Goal: Information Seeking & Learning: Get advice/opinions

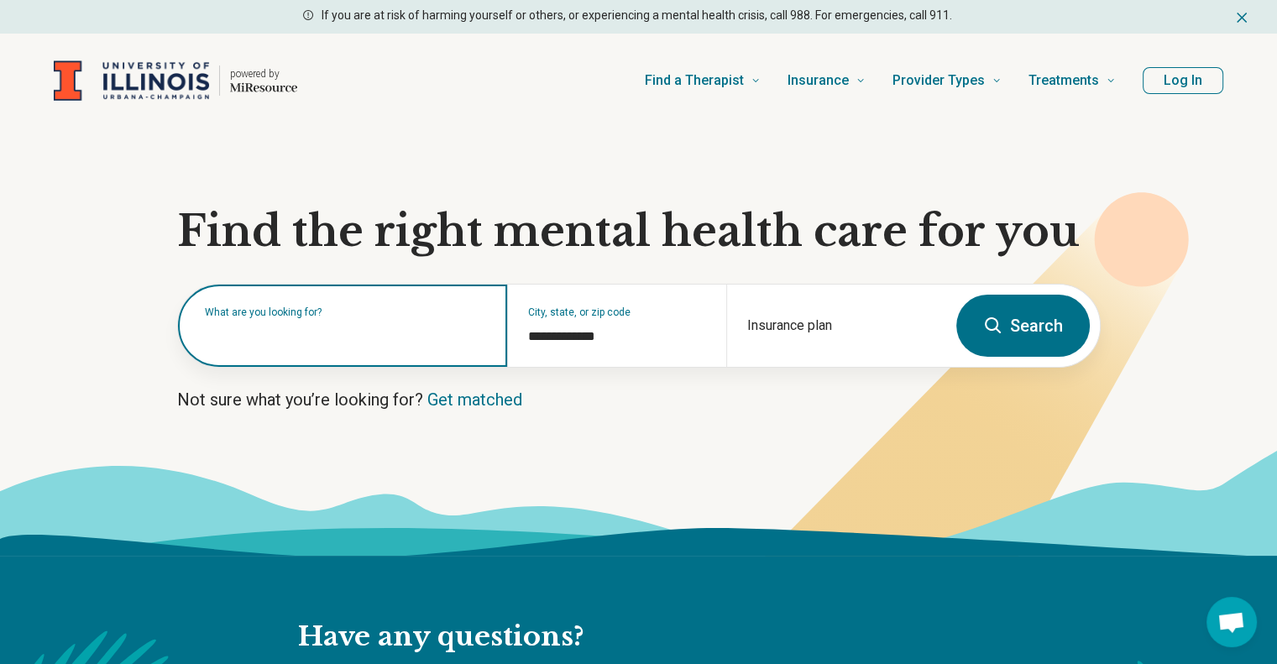
click at [337, 339] on input "text" at bounding box center [346, 334] width 282 height 20
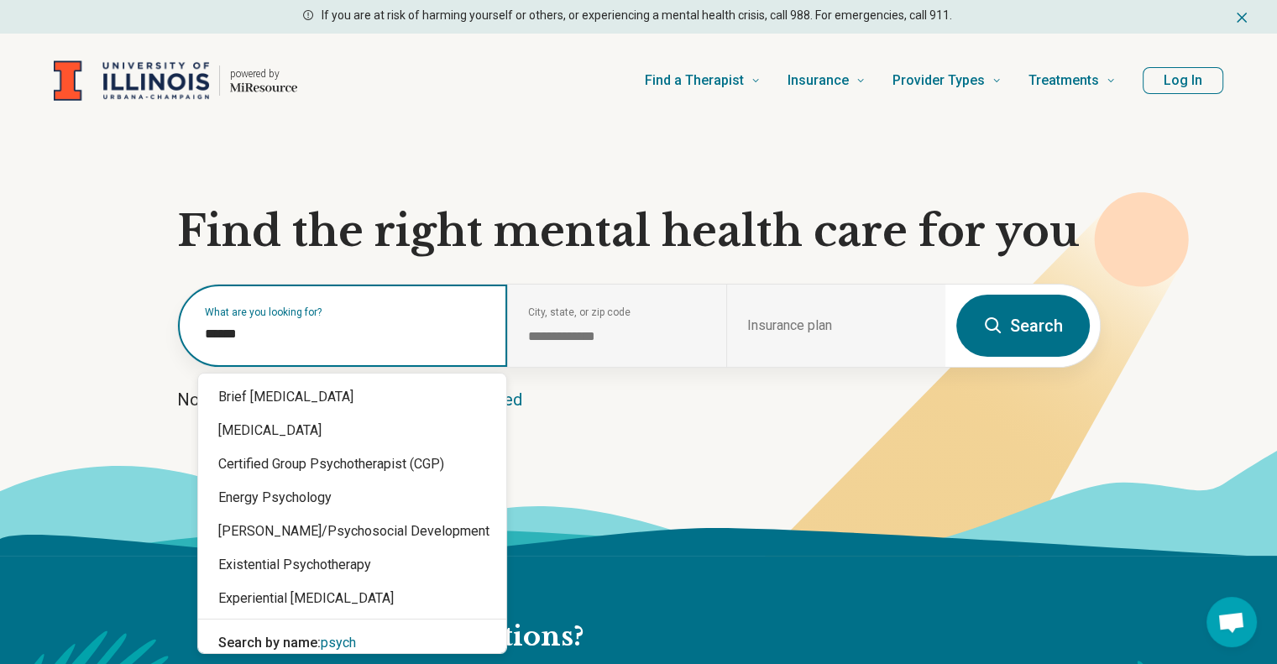
type input "*******"
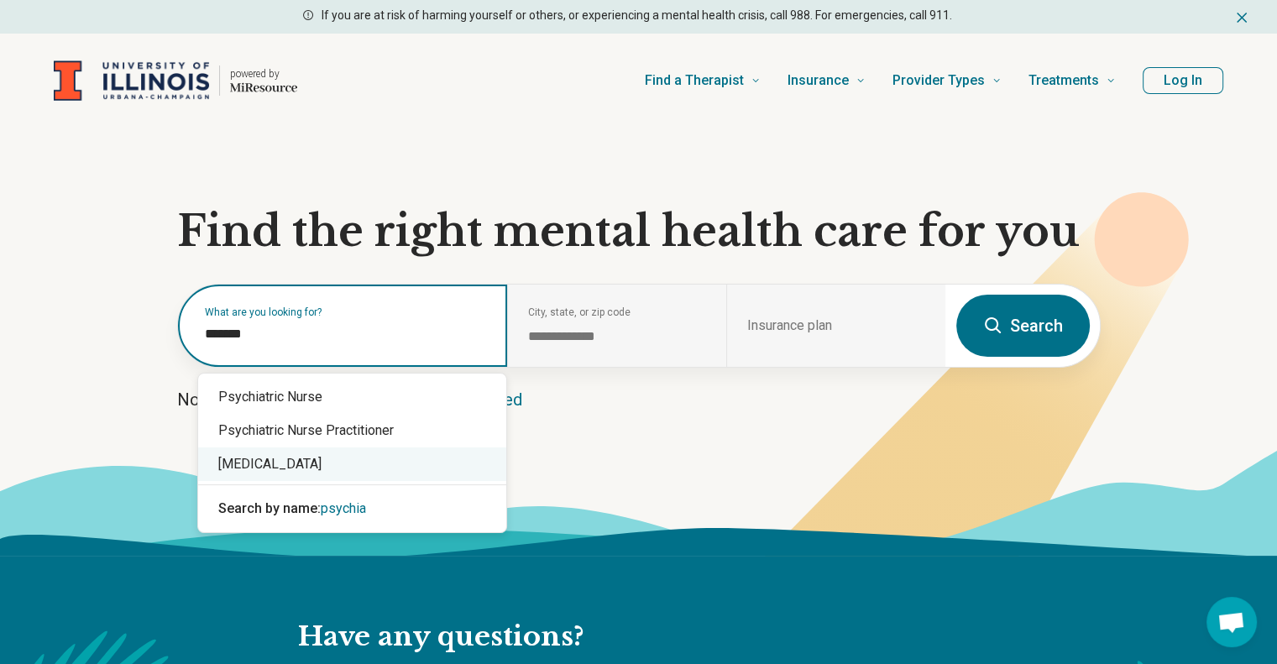
click at [342, 464] on div "[MEDICAL_DATA]" at bounding box center [352, 464] width 308 height 34
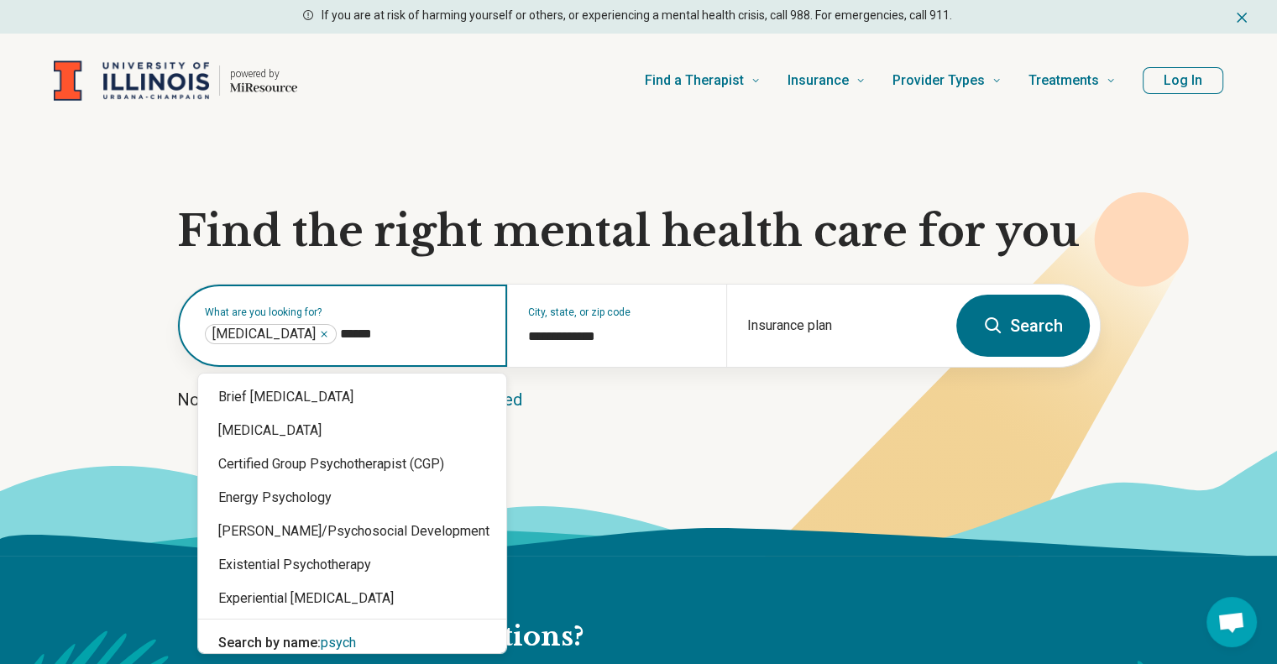
type input "*******"
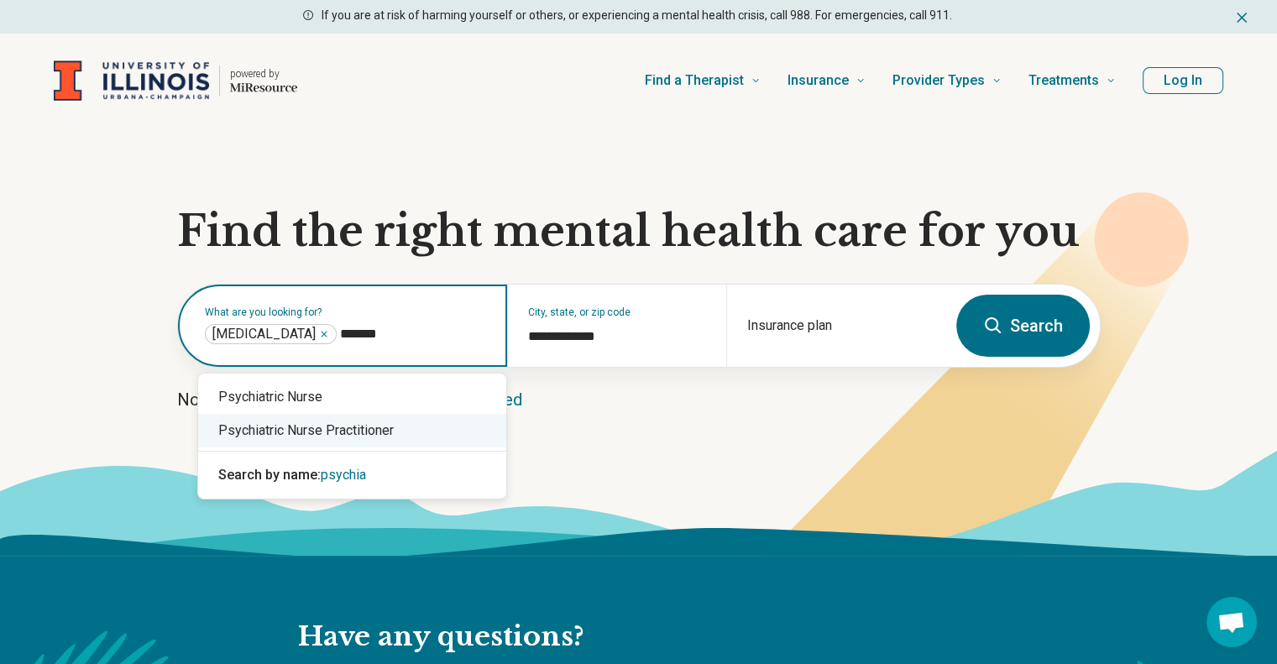
click at [363, 441] on div "Psychiatric Nurse Practitioner" at bounding box center [352, 431] width 308 height 34
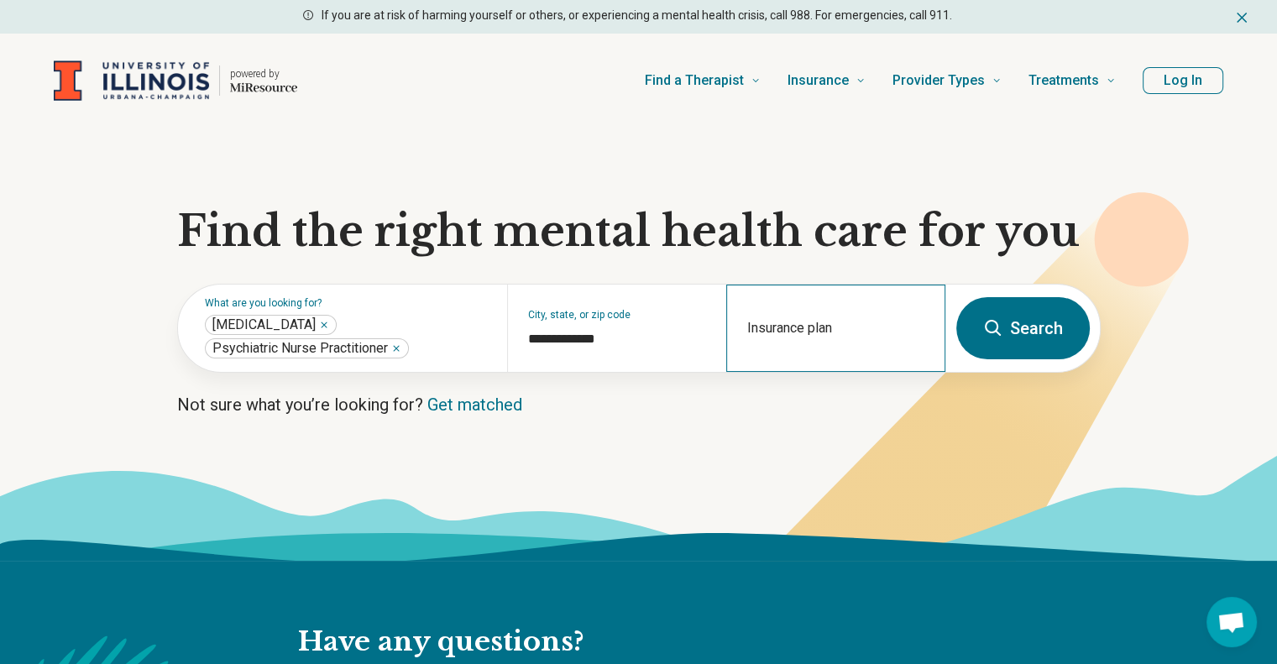
click at [848, 355] on div "Insurance plan" at bounding box center [835, 328] width 219 height 87
click at [797, 321] on div "Insurance plan" at bounding box center [835, 328] width 219 height 87
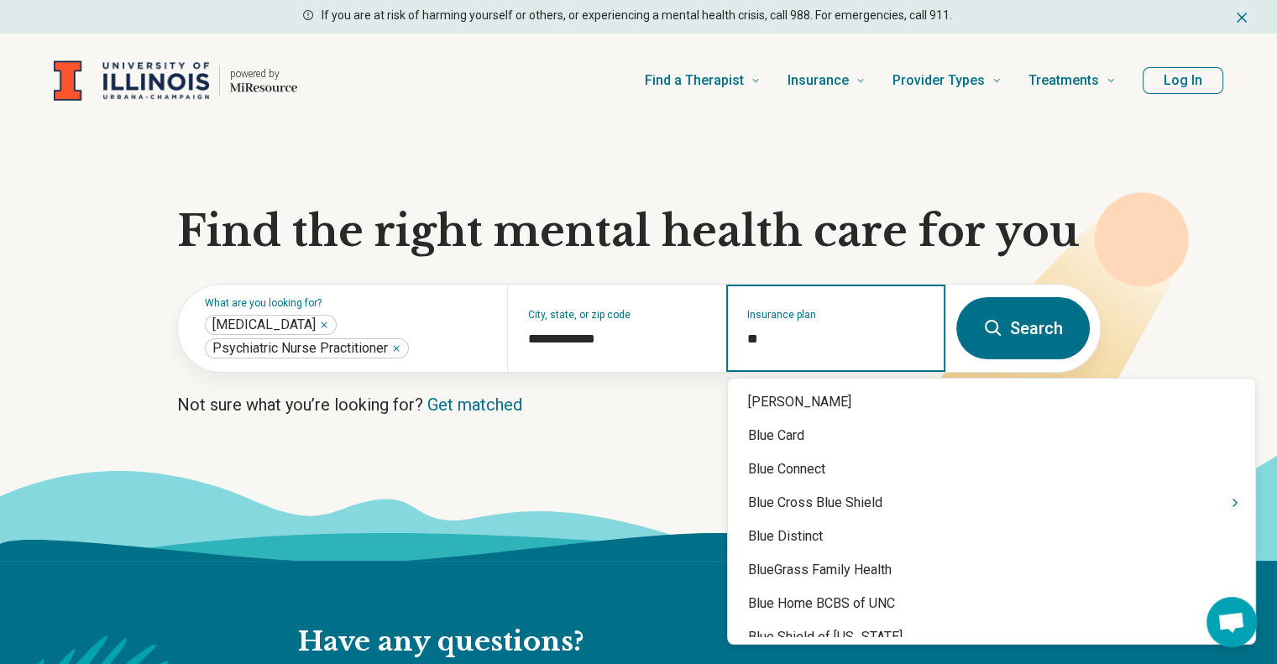
type input "***"
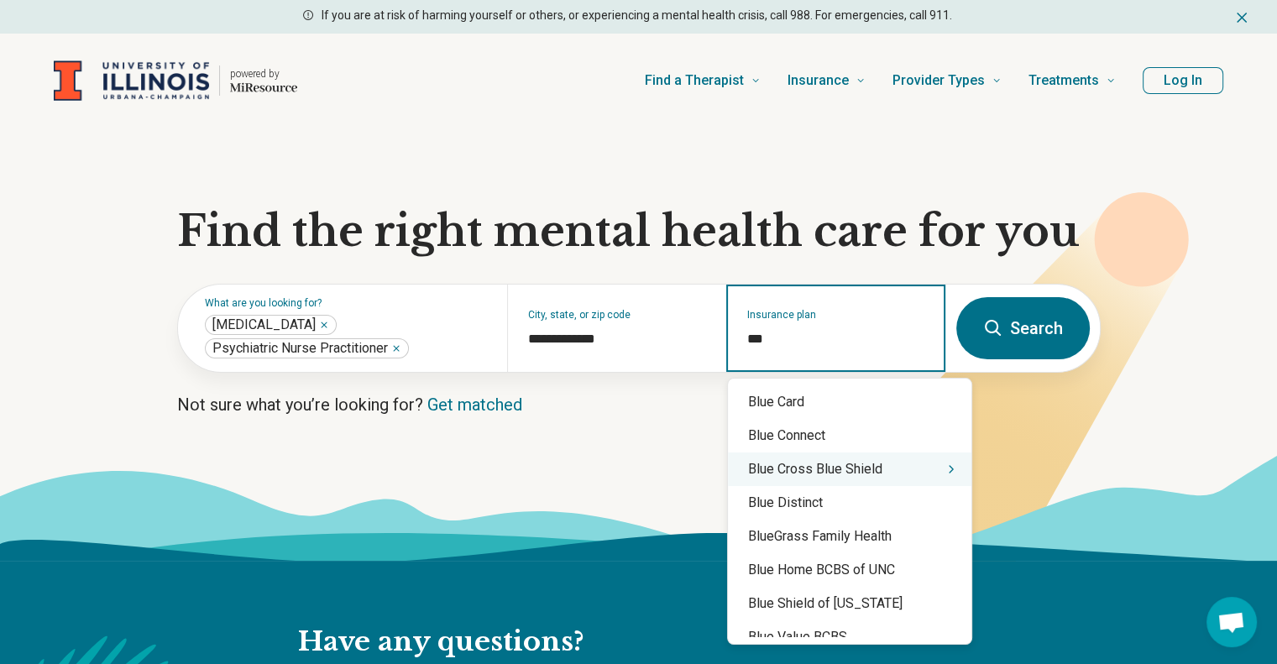
click at [906, 470] on div "Blue Cross Blue Shield" at bounding box center [849, 469] width 243 height 34
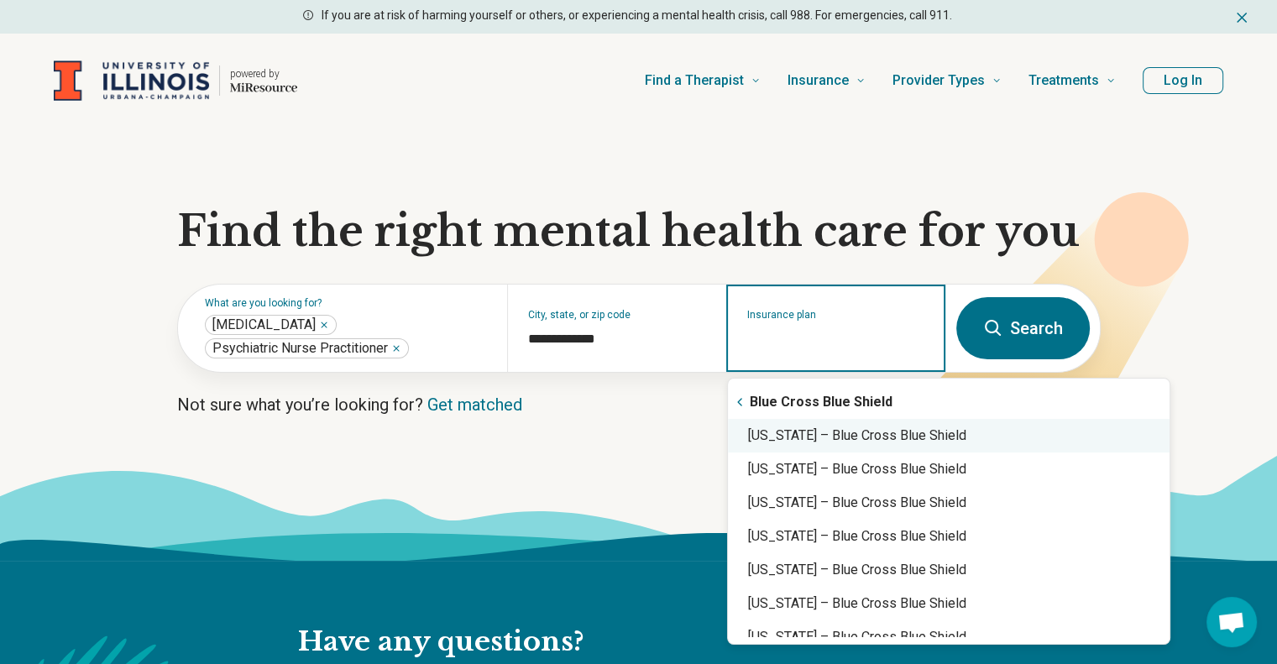
click at [843, 436] on div "Illinois – Blue Cross Blue Shield" at bounding box center [948, 436] width 441 height 34
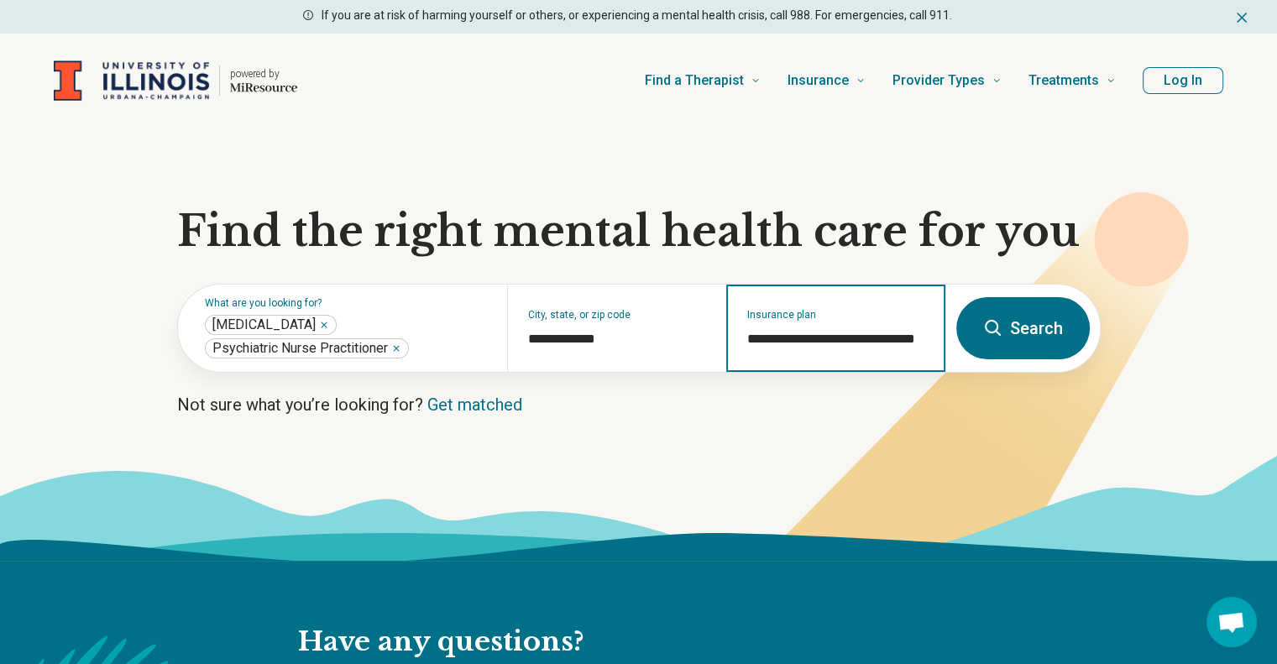
type input "**********"
click at [995, 318] on icon at bounding box center [993, 328] width 20 height 20
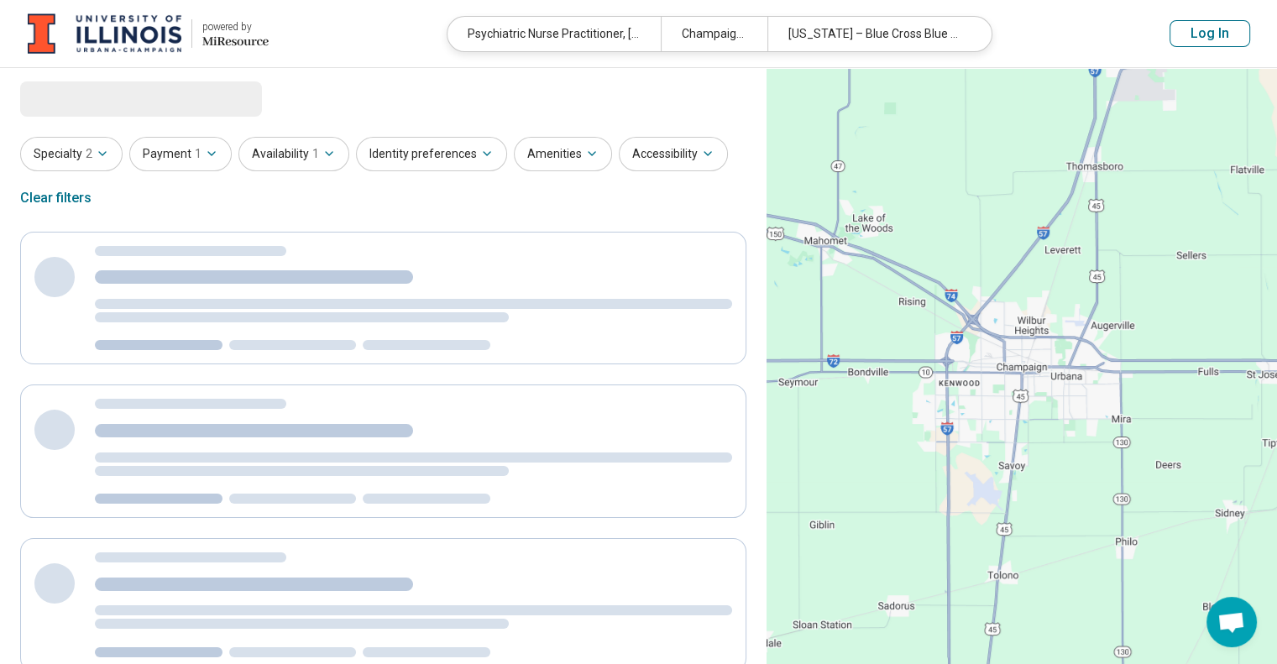
select select "***"
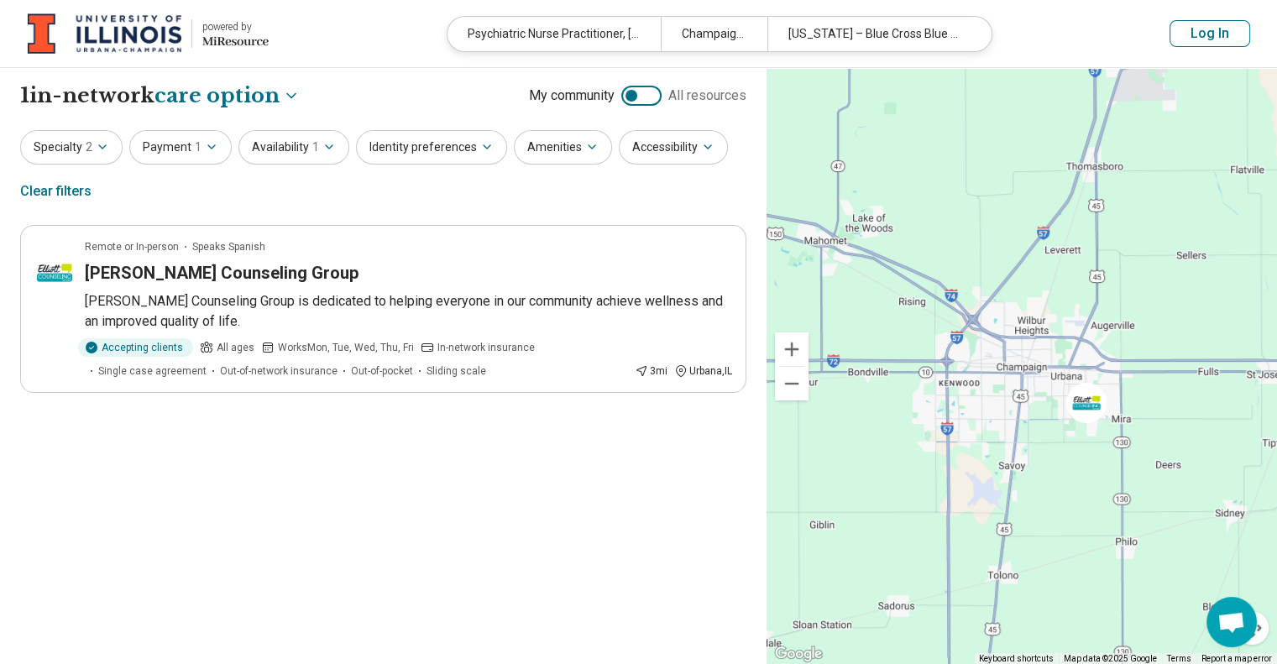
click at [635, 103] on div at bounding box center [641, 96] width 40 height 20
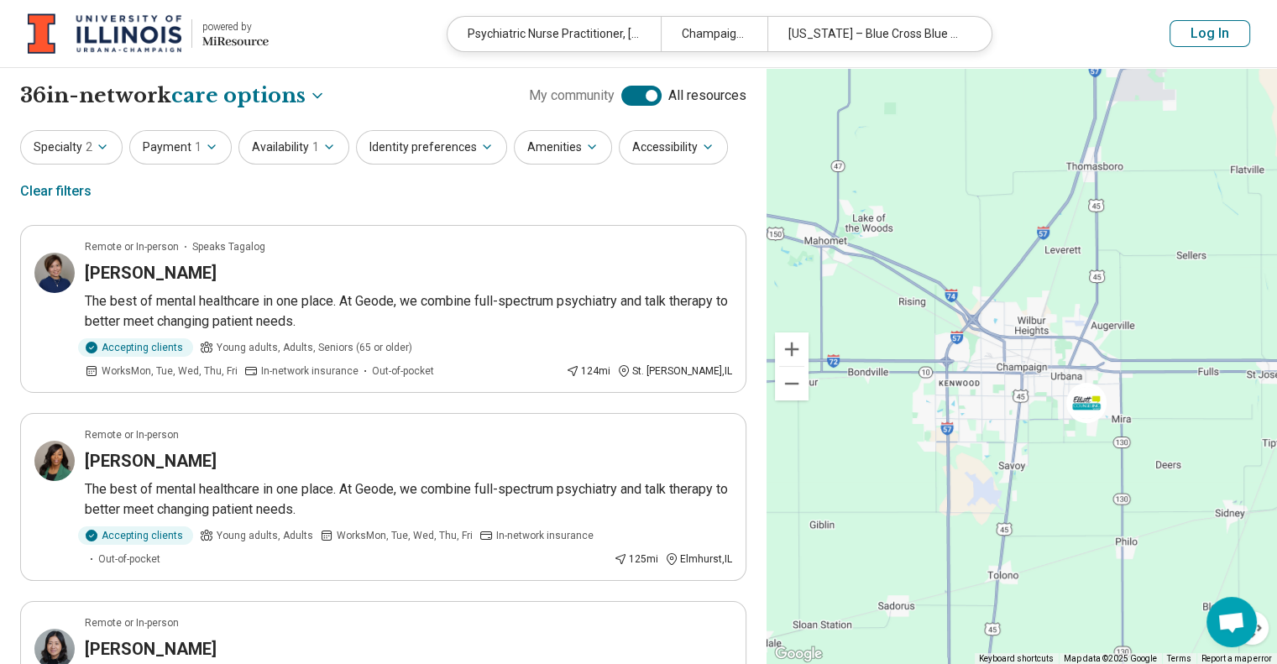
click at [640, 97] on div at bounding box center [641, 96] width 40 height 20
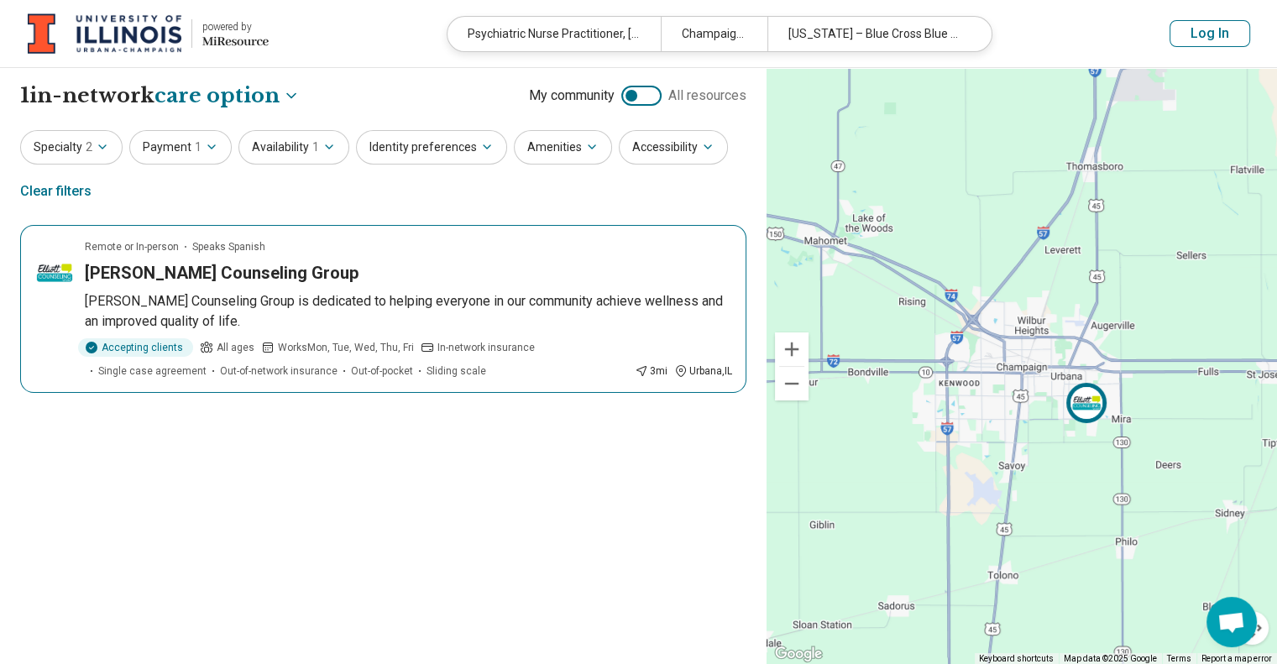
click at [530, 268] on div "[PERSON_NAME] Counseling Group" at bounding box center [408, 273] width 647 height 24
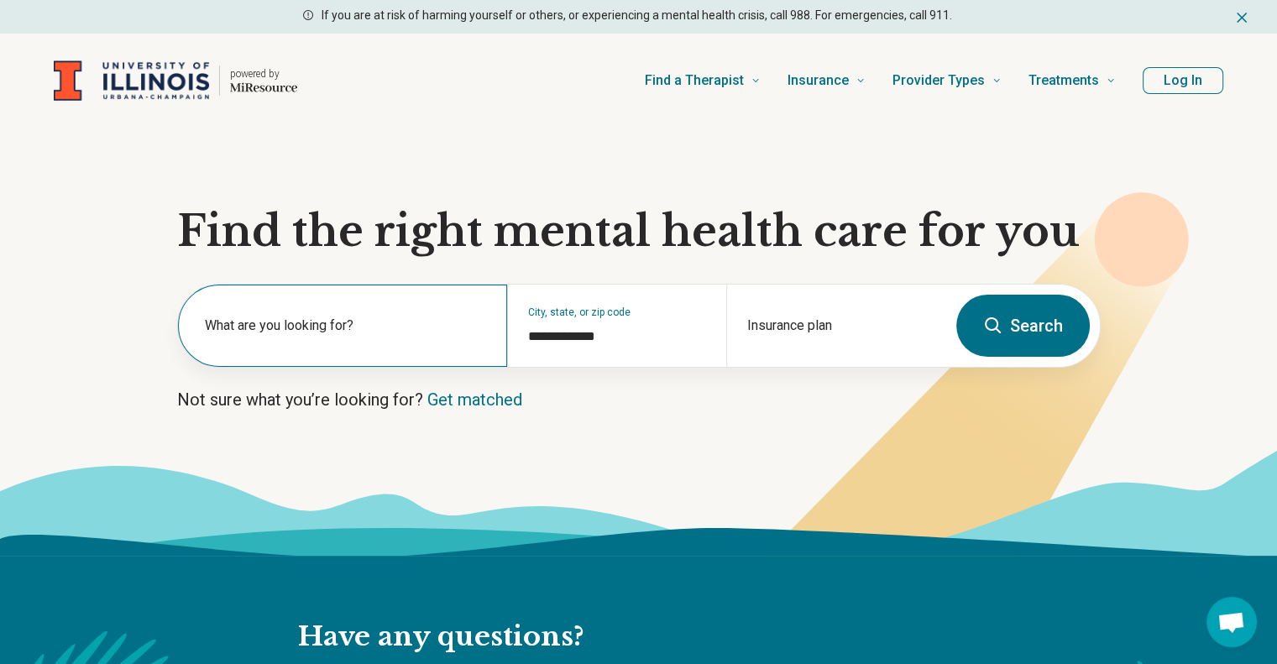
click at [321, 354] on div "What are you looking for?" at bounding box center [342, 326] width 329 height 82
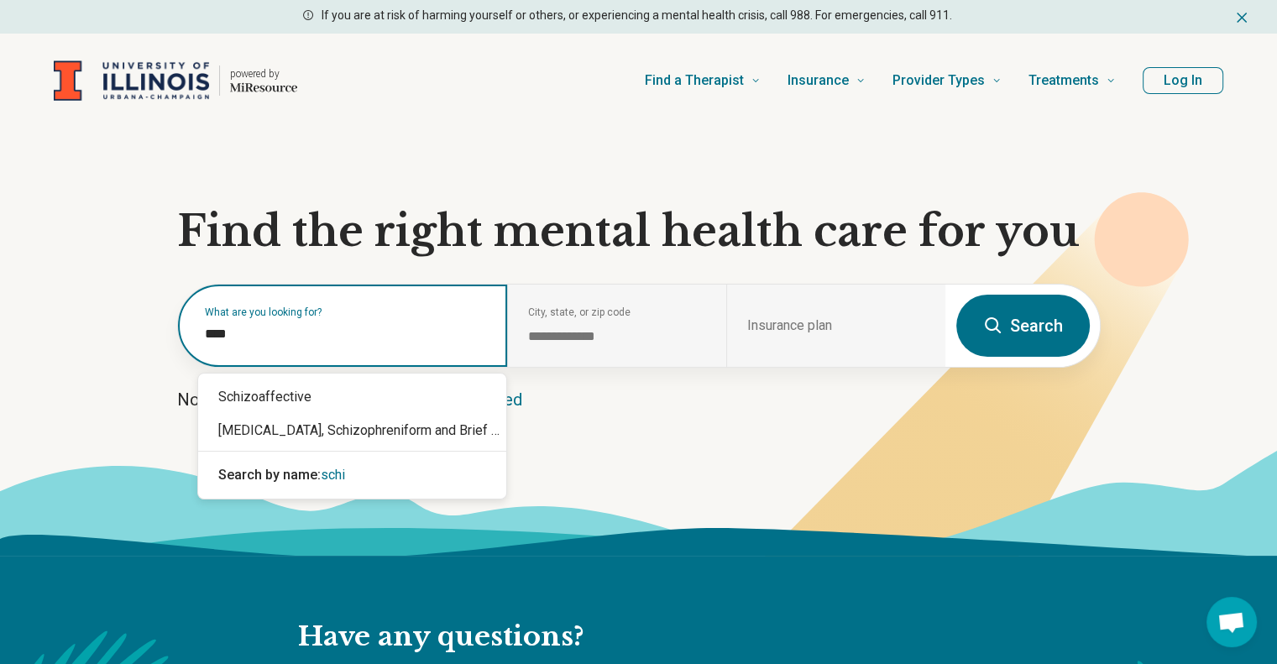
type input "*****"
click at [290, 402] on div "Schizoaffective" at bounding box center [352, 397] width 308 height 34
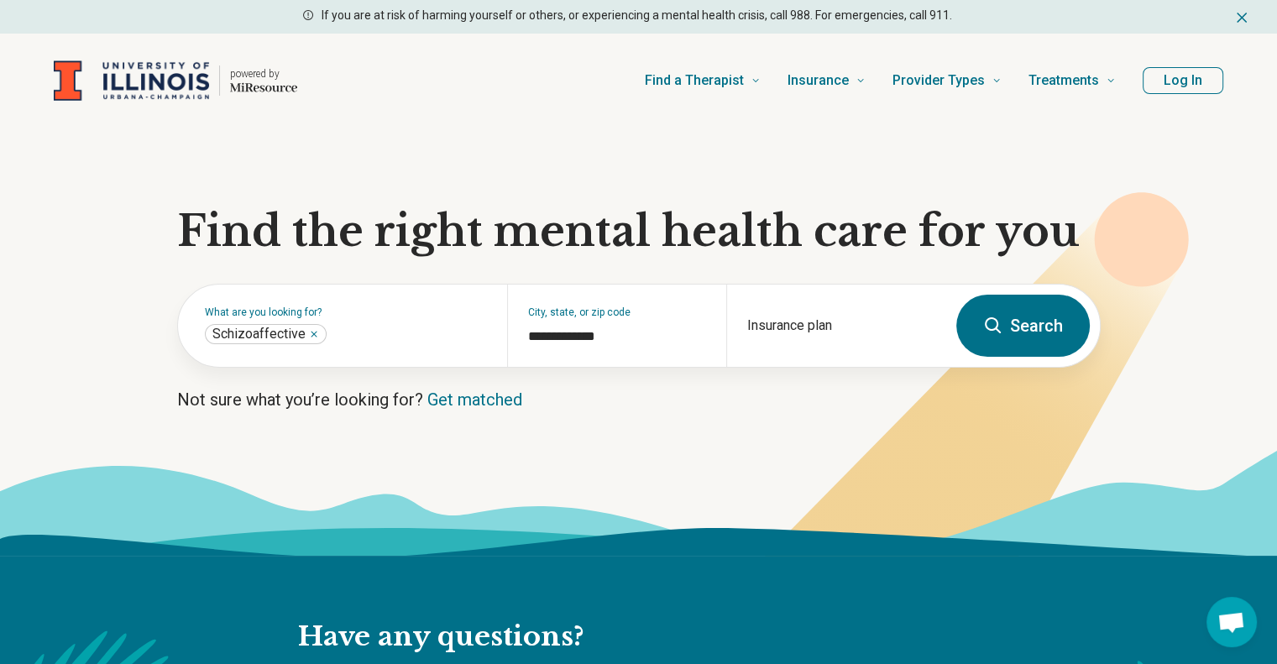
click at [1000, 339] on button "Search" at bounding box center [1022, 326] width 133 height 62
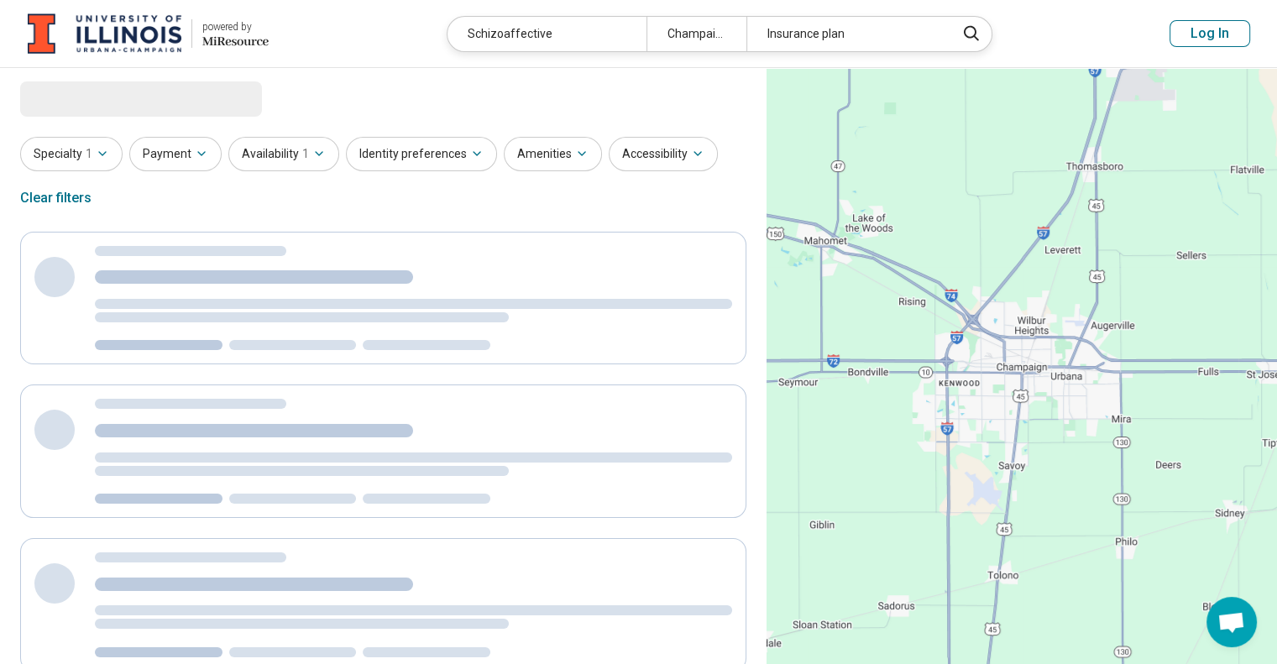
select select "***"
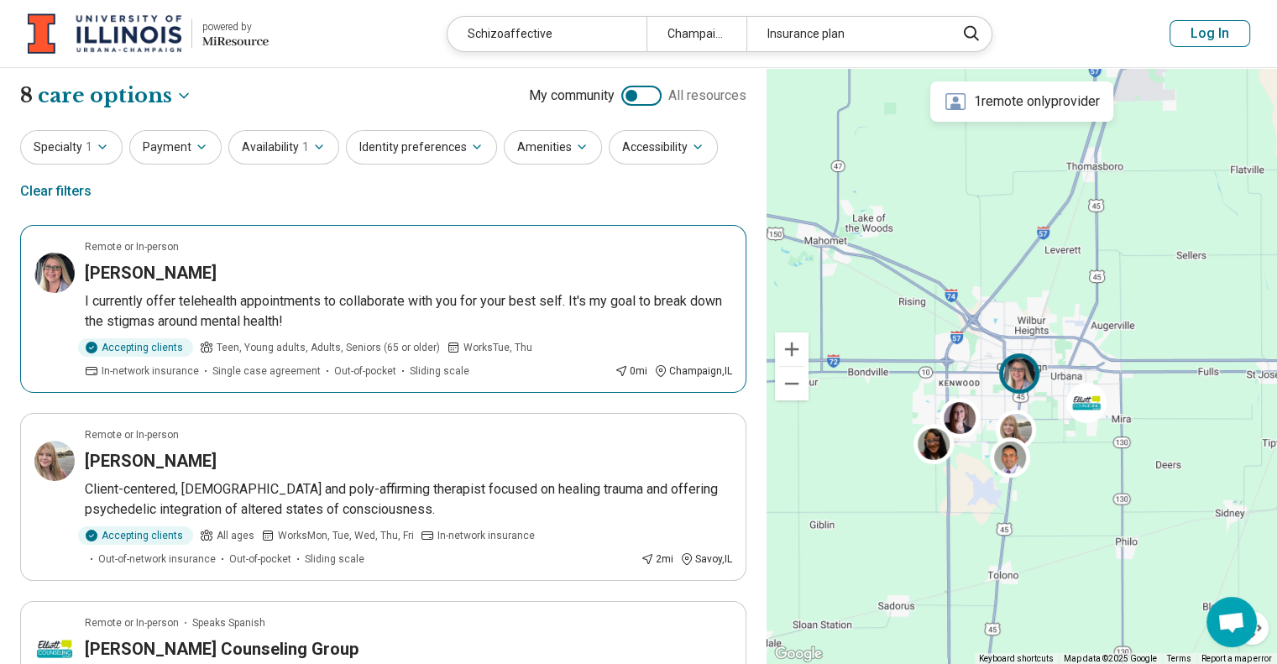
click at [490, 333] on article "Remote or In-person Melissa Allinger I currently offer telehealth appointments …" at bounding box center [383, 309] width 726 height 168
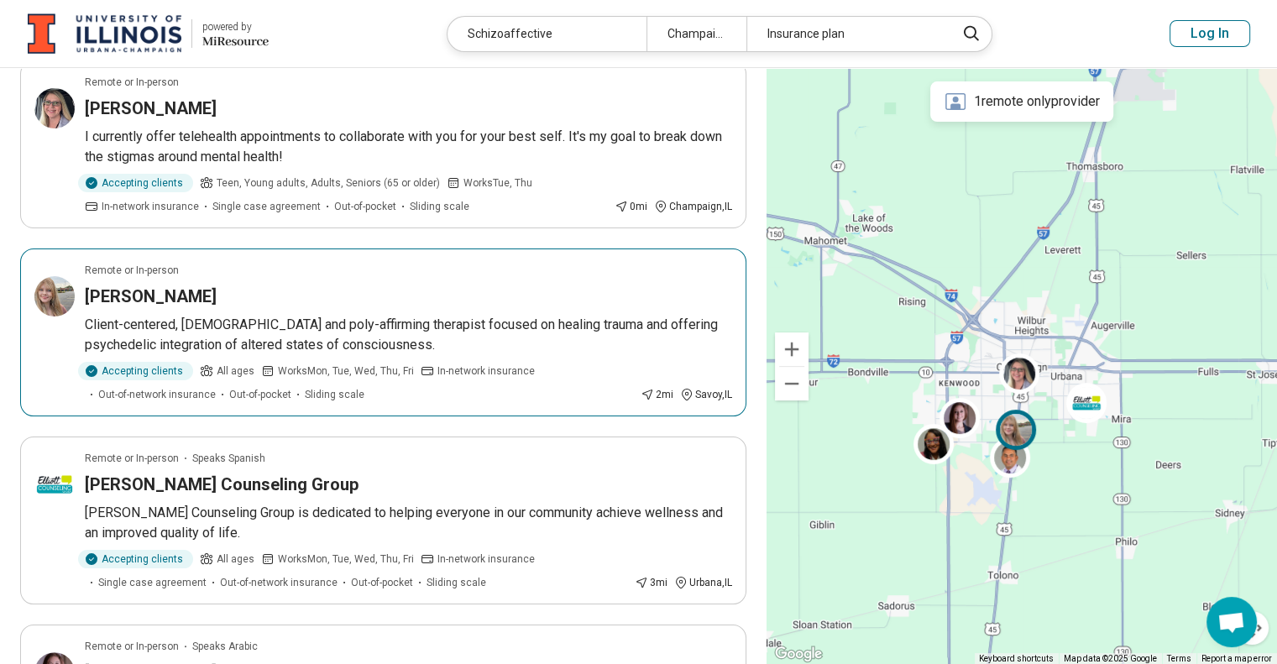
scroll to position [167, 0]
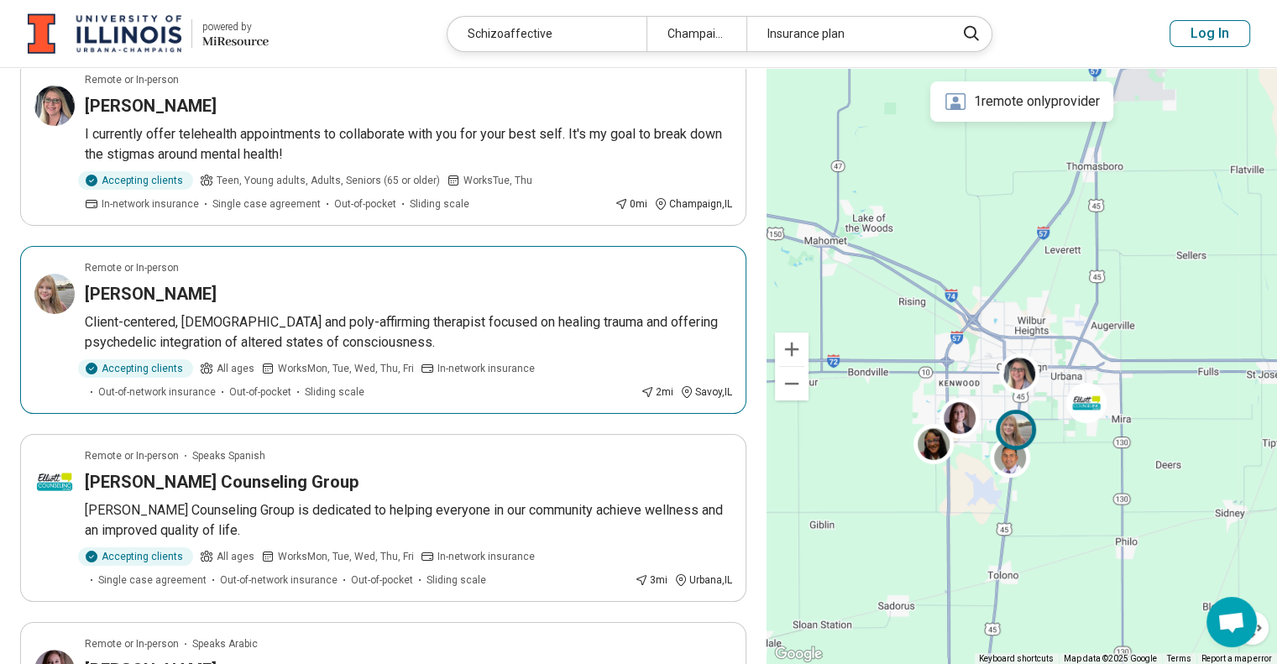
click at [389, 308] on article "Remote or In-person Wendy Graham Client-centered, queer and poly-affirming ther…" at bounding box center [383, 330] width 726 height 168
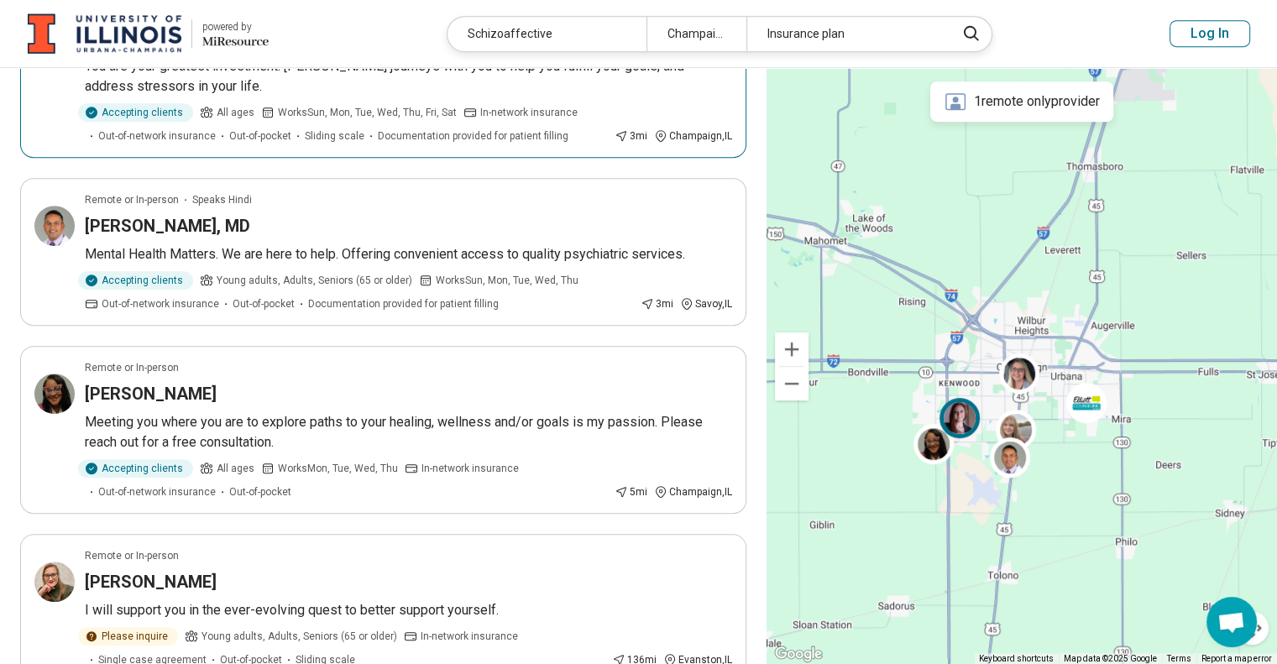
scroll to position [802, 0]
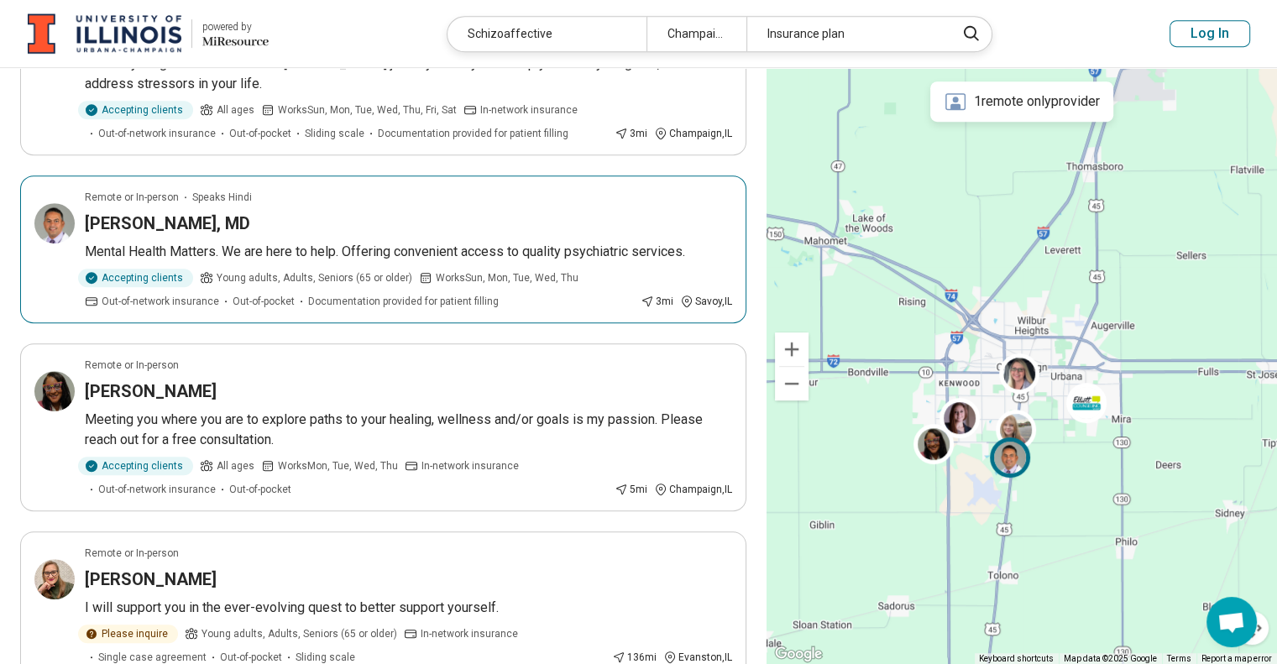
drag, startPoint x: 271, startPoint y: 238, endPoint x: 231, endPoint y: 212, distance: 47.5
click at [231, 212] on h3 "[PERSON_NAME], MD" at bounding box center [167, 224] width 165 height 24
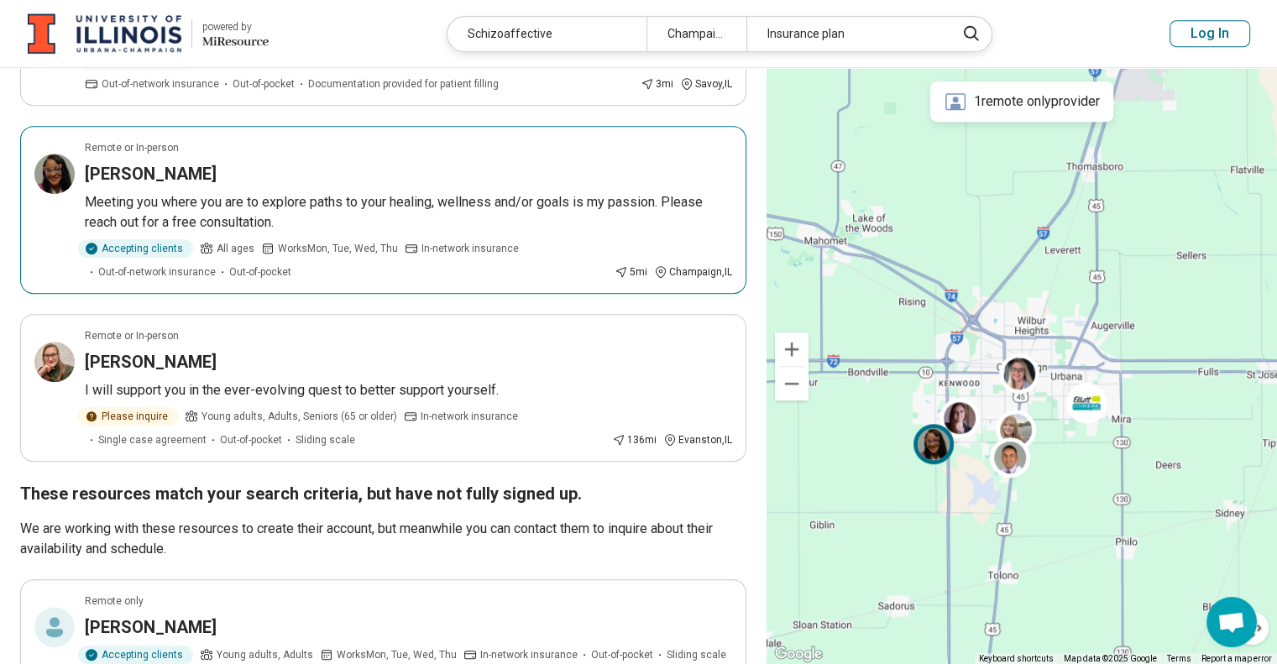
scroll to position [1044, 0]
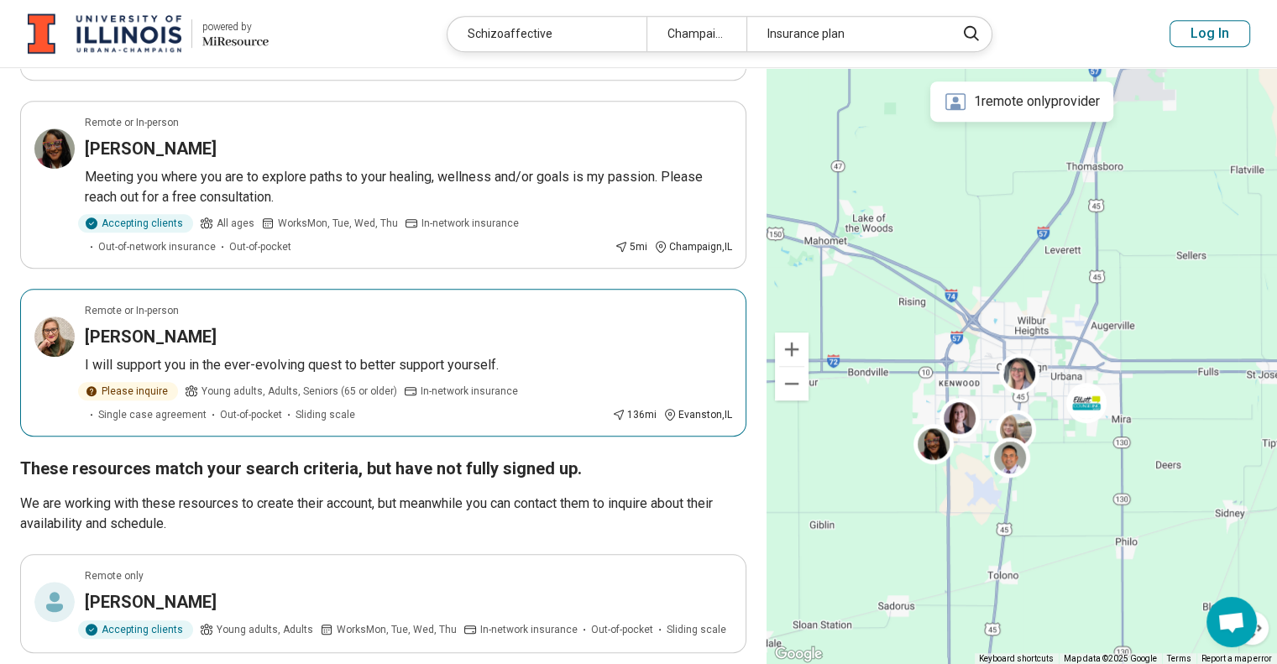
click at [397, 330] on div "Kaitlin Skog" at bounding box center [408, 337] width 647 height 24
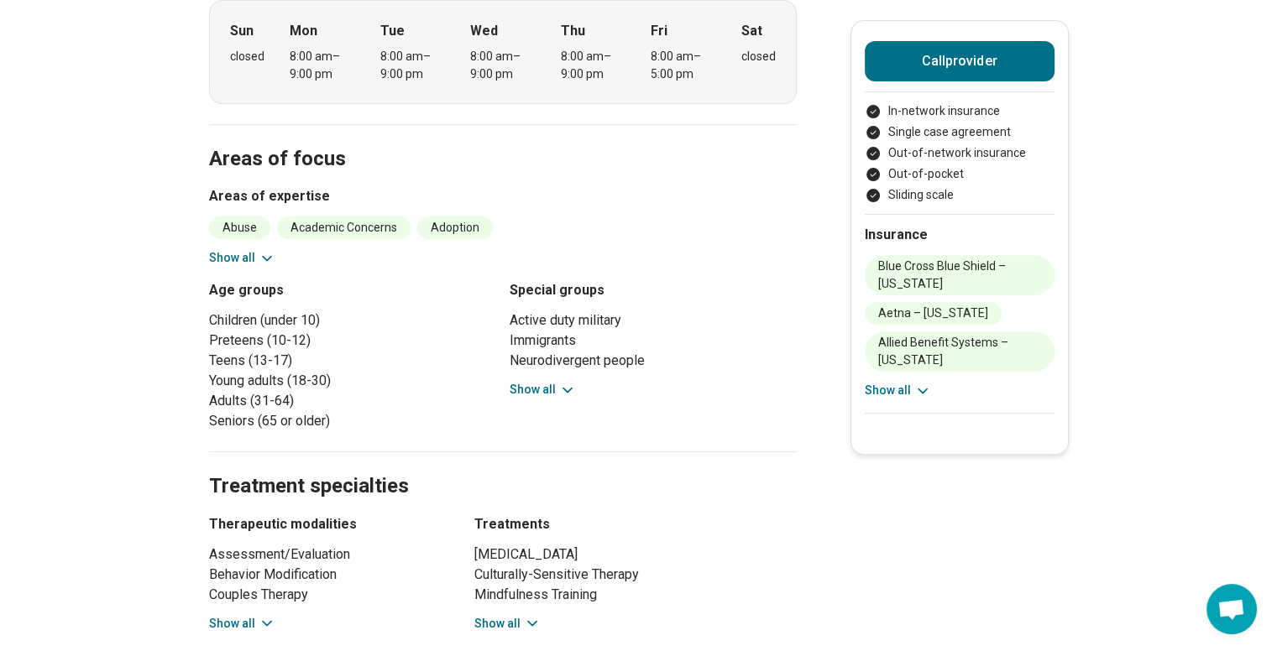
scroll to position [574, 0]
click at [232, 249] on button "Show all" at bounding box center [242, 258] width 66 height 18
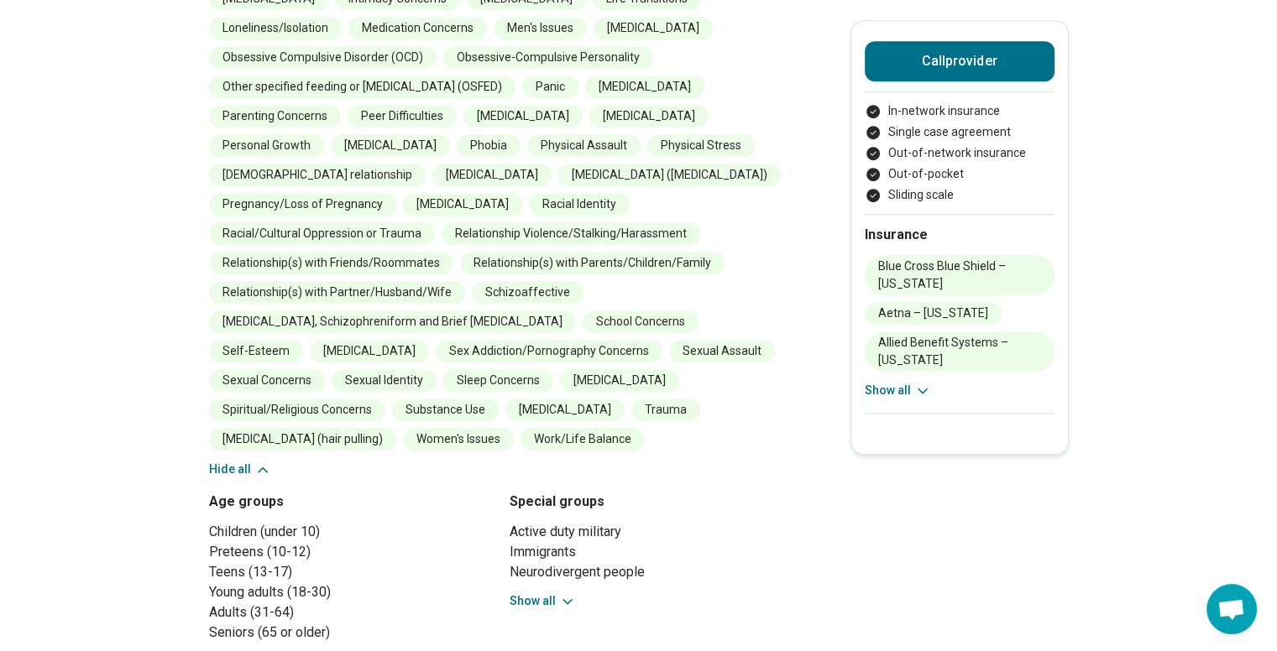
scroll to position [1127, 0]
click at [494, 280] on li "Schizoaffective" at bounding box center [528, 291] width 112 height 23
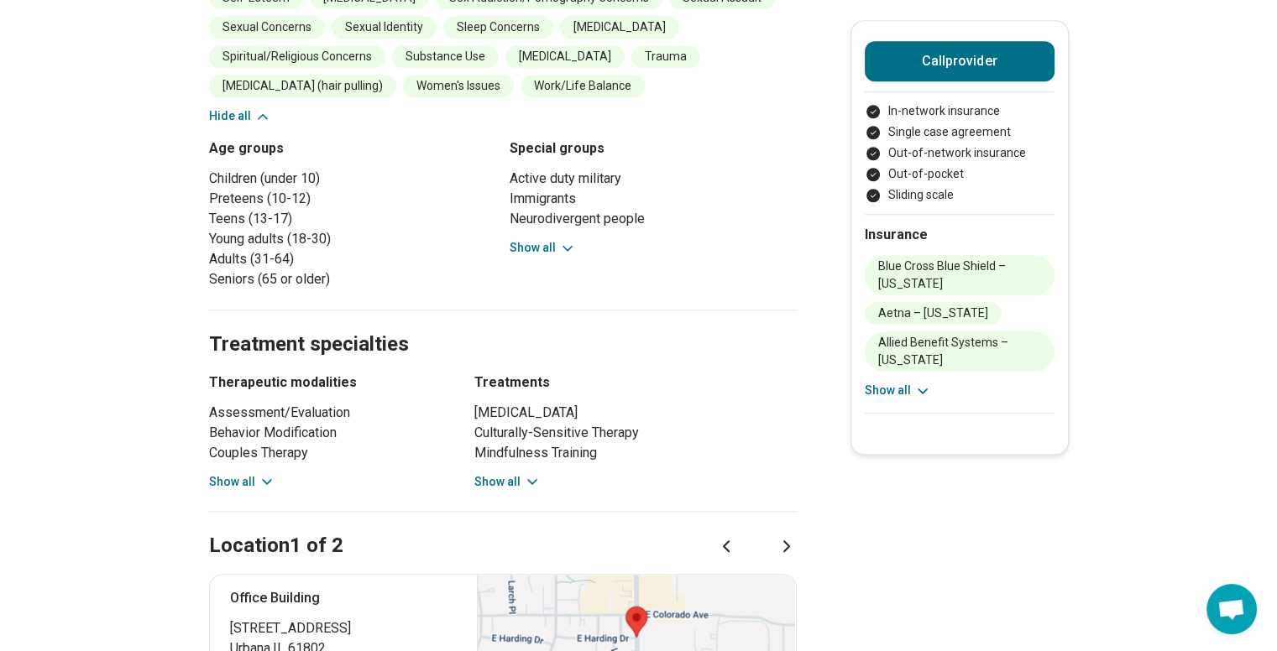
scroll to position [1481, 0]
click at [277, 491] on div "Location 1 of 2" at bounding box center [503, 525] width 588 height 69
click at [249, 435] on div "Assessment/Evaluation Behavior Modification Couples Therapy Family Therapy Grou…" at bounding box center [326, 446] width 235 height 88
click at [253, 473] on button "Show all" at bounding box center [242, 482] width 66 height 18
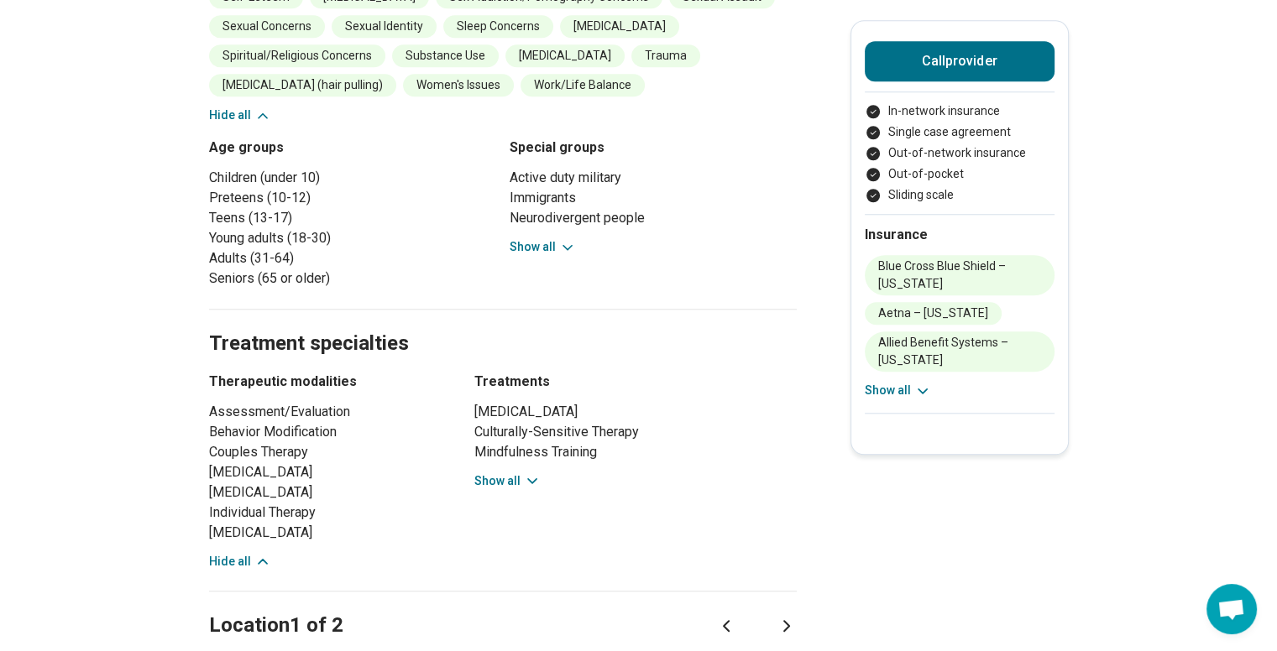
click at [487, 473] on button "Show all" at bounding box center [507, 482] width 66 height 18
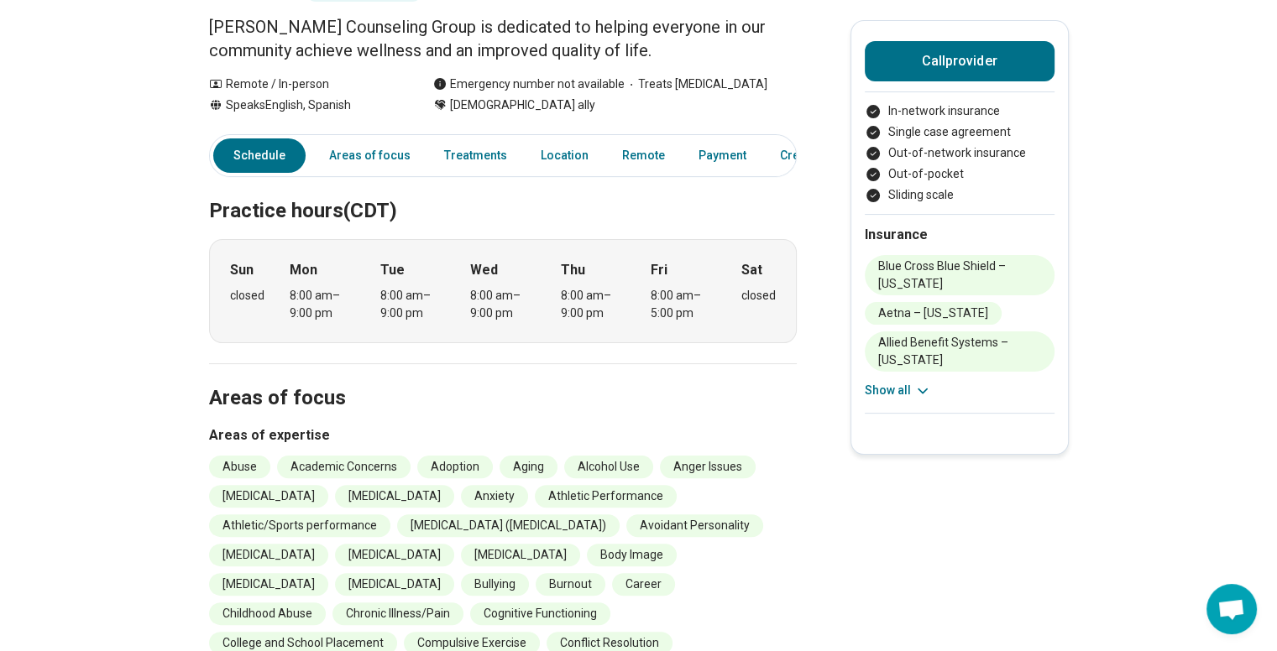
scroll to position [0, 0]
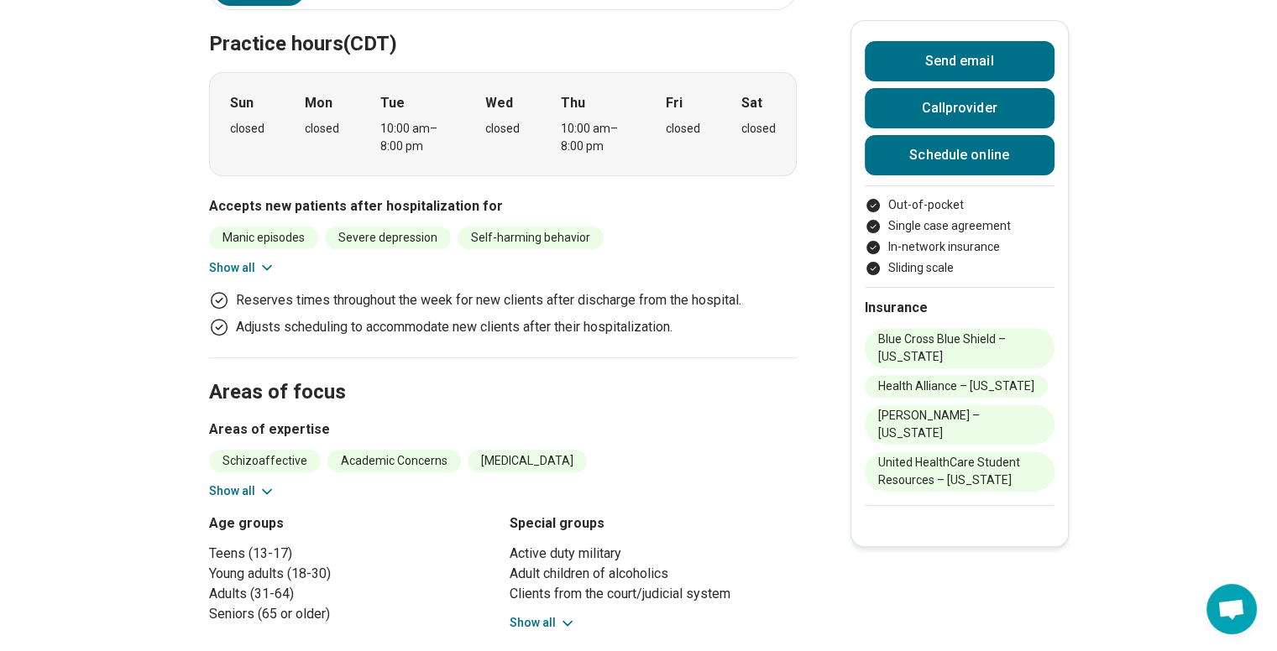
scroll to position [516, 0]
click at [255, 259] on button "Show all" at bounding box center [242, 268] width 66 height 18
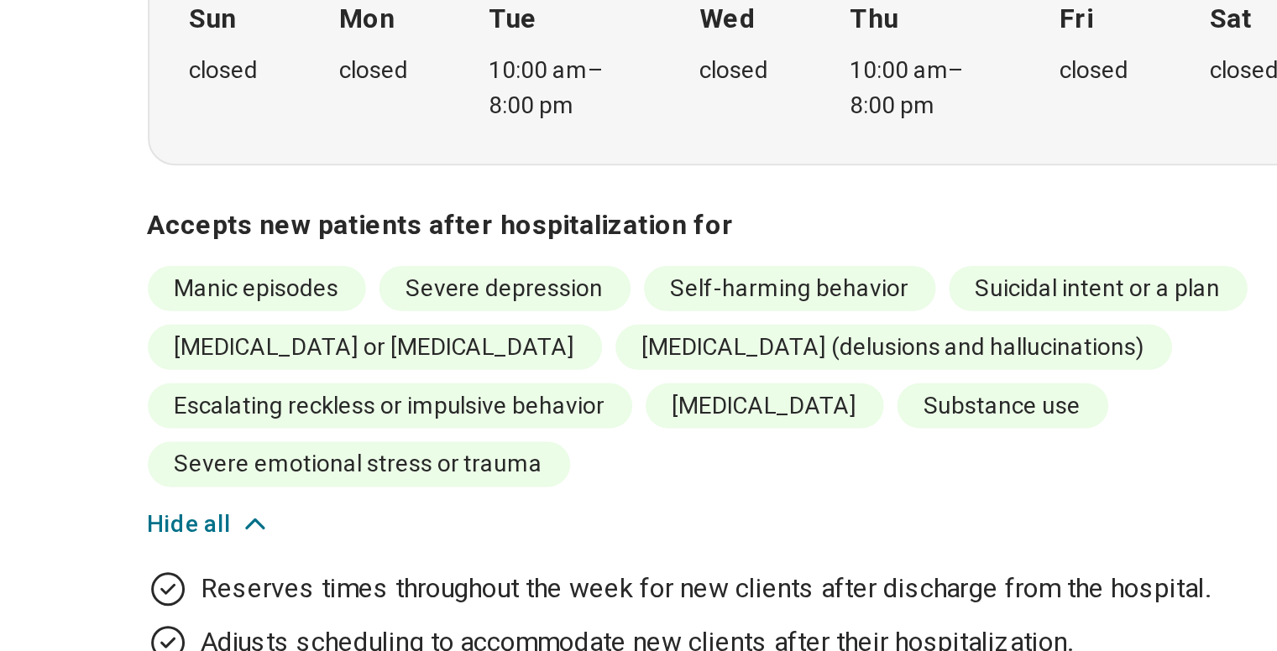
click at [261, 255] on li "Altered mental status or delirium" at bounding box center [322, 266] width 227 height 23
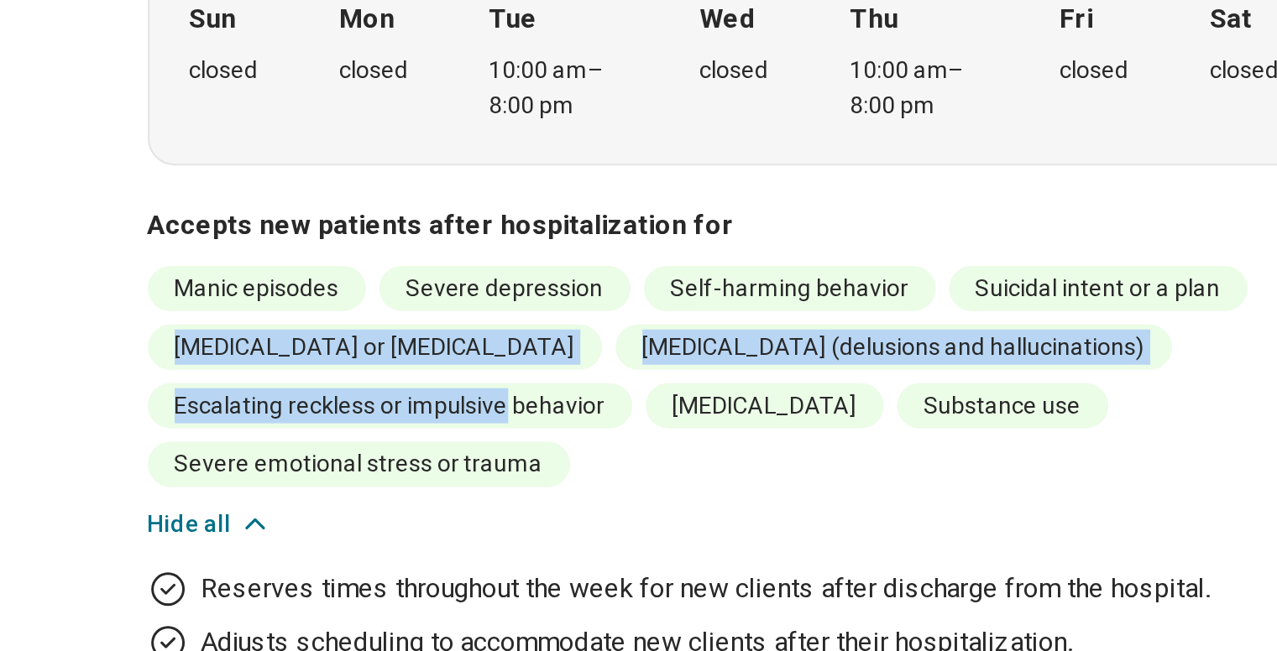
drag, startPoint x: 261, startPoint y: 232, endPoint x: 379, endPoint y: 251, distance: 119.9
click at [379, 251] on ul "Manic episodes Severe depression Self-harming behavior Suicidal intent or a pla…" at bounding box center [503, 281] width 588 height 111
click at [379, 285] on li "Escalating reckless or impulsive behavior" at bounding box center [330, 296] width 243 height 23
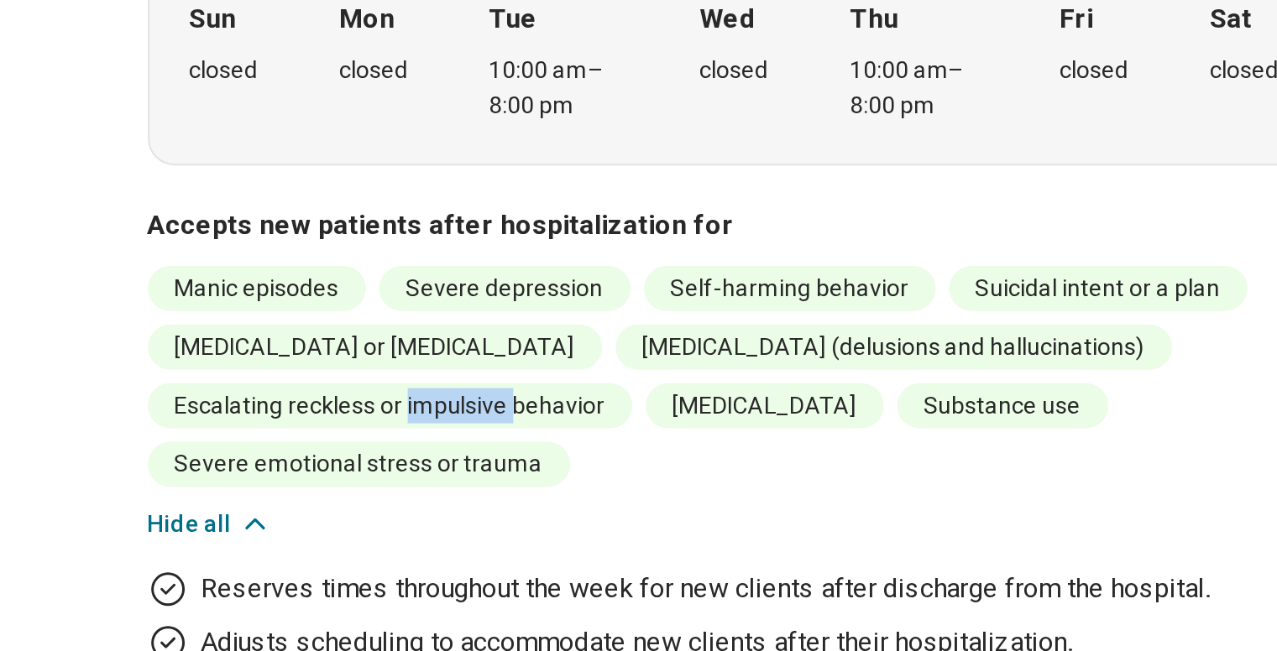
click at [379, 285] on li "Escalating reckless or impulsive behavior" at bounding box center [330, 296] width 243 height 23
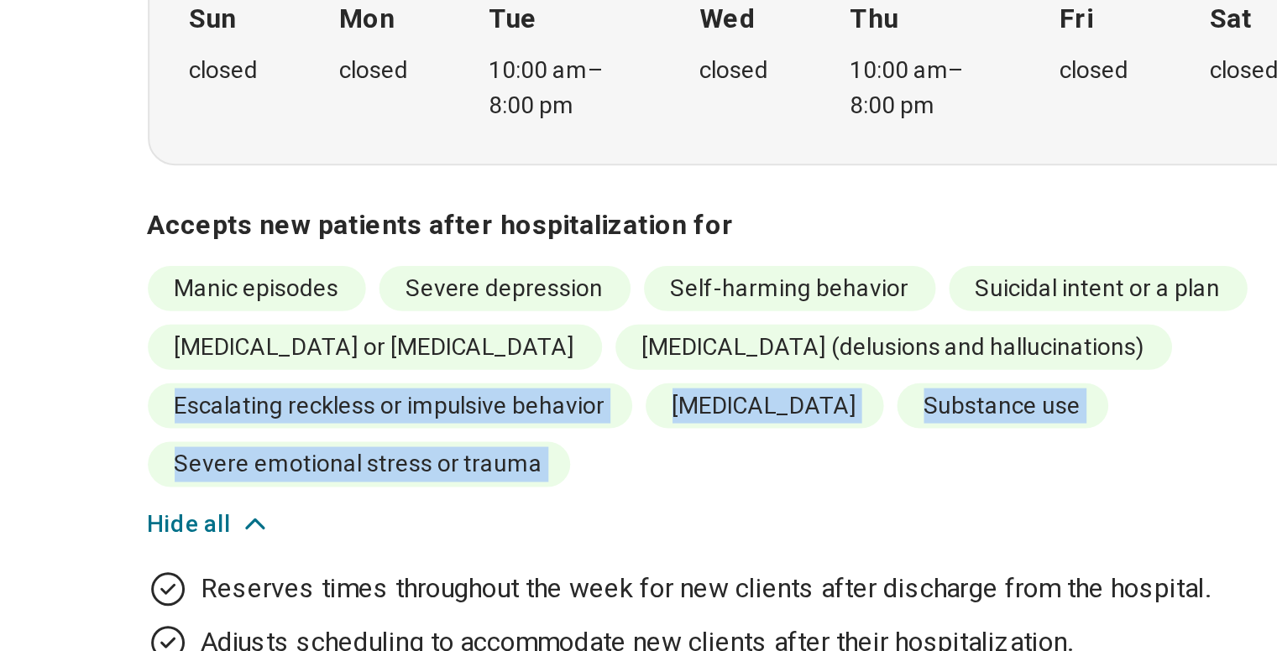
drag, startPoint x: 379, startPoint y: 251, endPoint x: 431, endPoint y: 299, distance: 70.7
click at [431, 299] on ul "Manic episodes Severe depression Self-harming behavior Suicidal intent or a pla…" at bounding box center [503, 281] width 588 height 111
drag, startPoint x: 431, startPoint y: 299, endPoint x: 256, endPoint y: 256, distance: 180.6
click at [256, 256] on ul "Manic episodes Severe depression Self-harming behavior Suicidal intent or a pla…" at bounding box center [503, 281] width 588 height 111
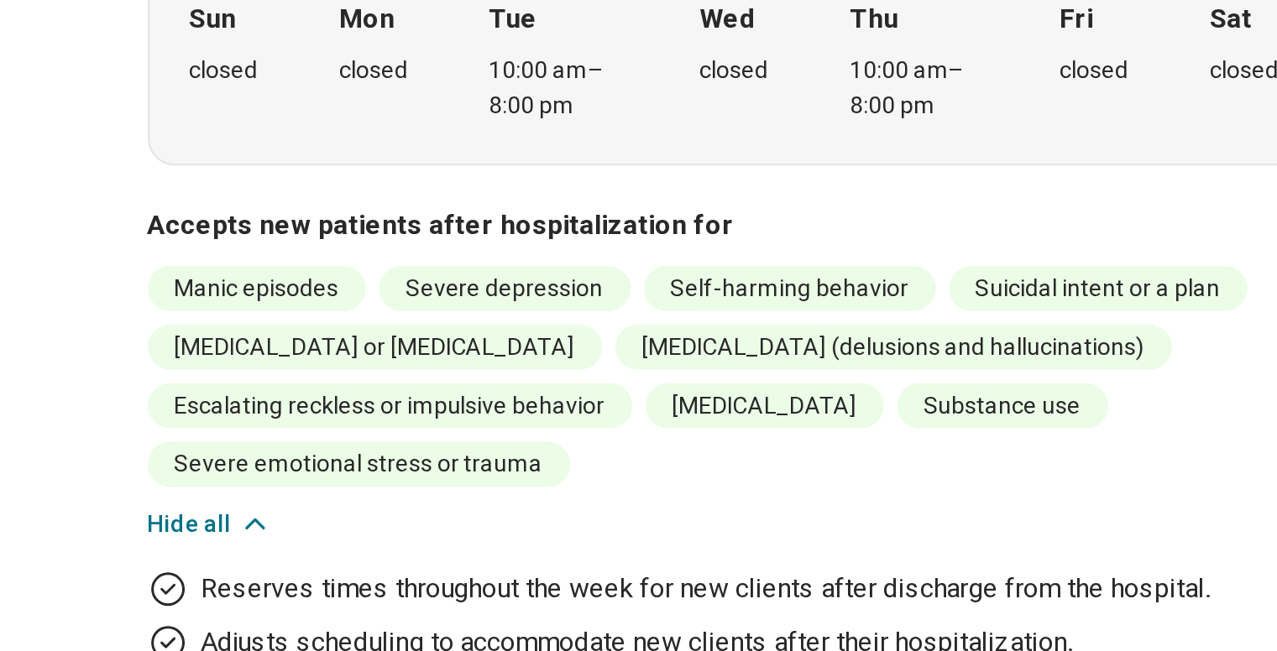
click at [317, 255] on li "Altered mental status or delirium" at bounding box center [322, 266] width 227 height 23
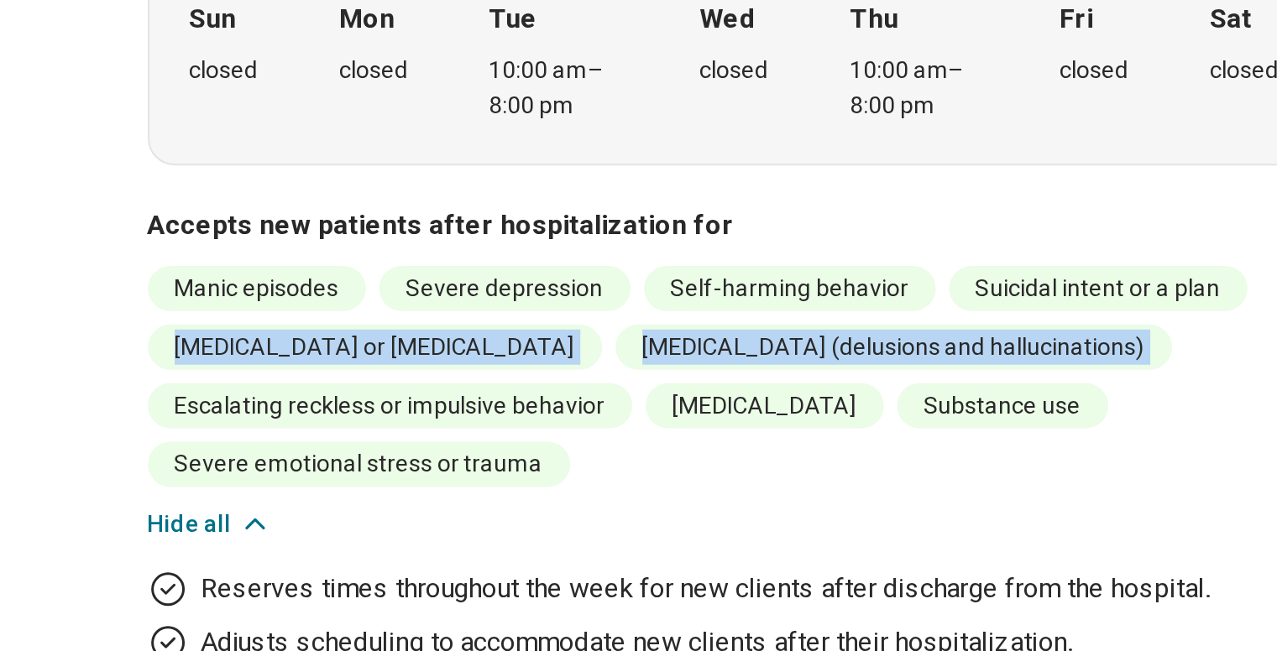
drag, startPoint x: 317, startPoint y: 236, endPoint x: 511, endPoint y: 226, distance: 194.1
click at [511, 226] on ul "Manic episodes Severe depression Self-harming behavior Suicidal intent or a pla…" at bounding box center [503, 281] width 588 height 111
click at [511, 255] on li "Psychosis (delusions and hallucinations)" at bounding box center [582, 266] width 279 height 23
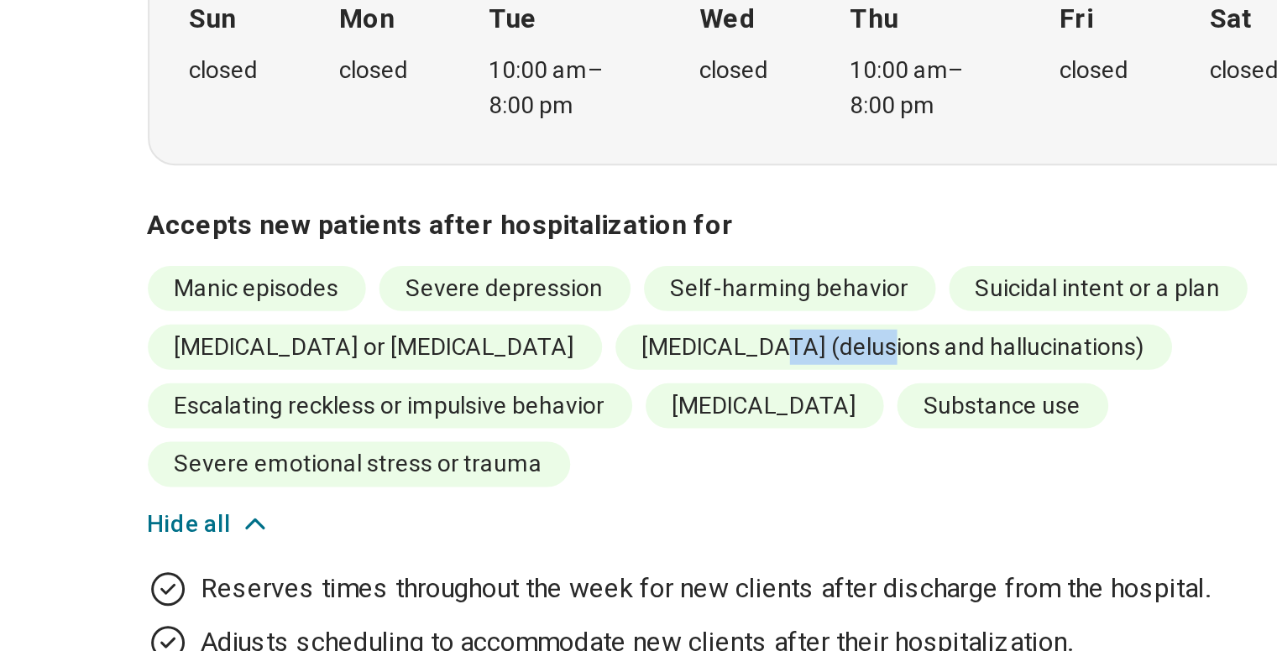
click at [511, 255] on li "Psychosis (delusions and hallucinations)" at bounding box center [582, 266] width 279 height 23
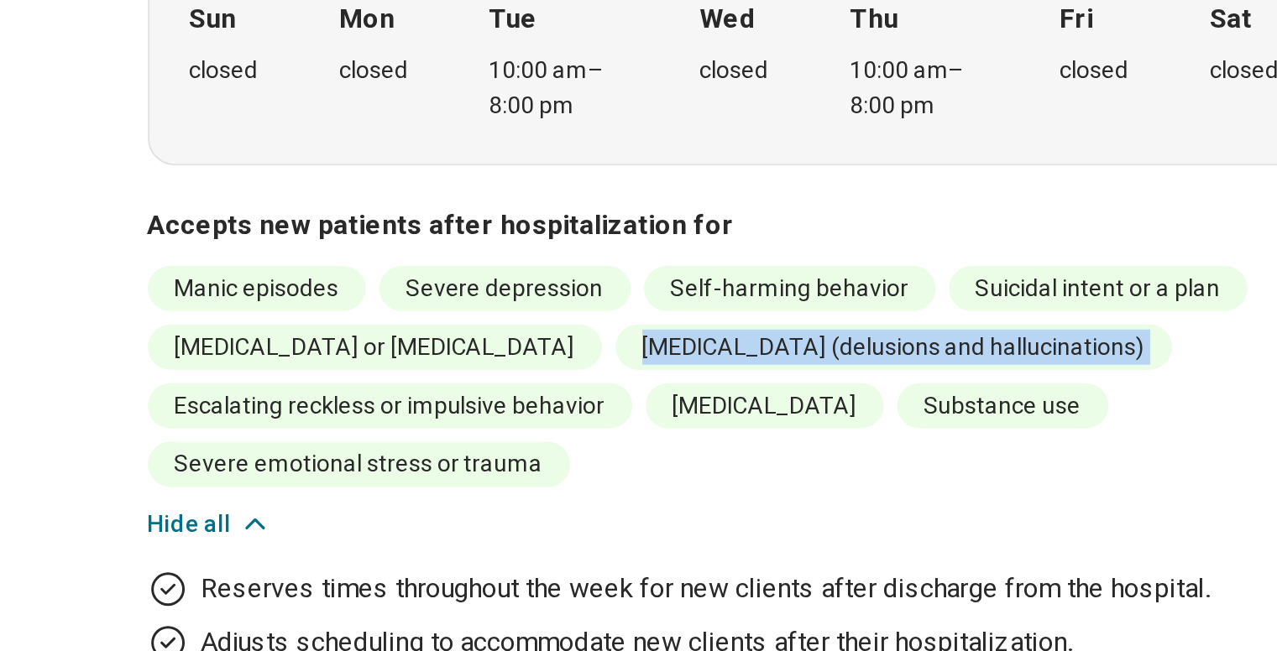
click at [511, 255] on li "Psychosis (delusions and hallucinations)" at bounding box center [582, 266] width 279 height 23
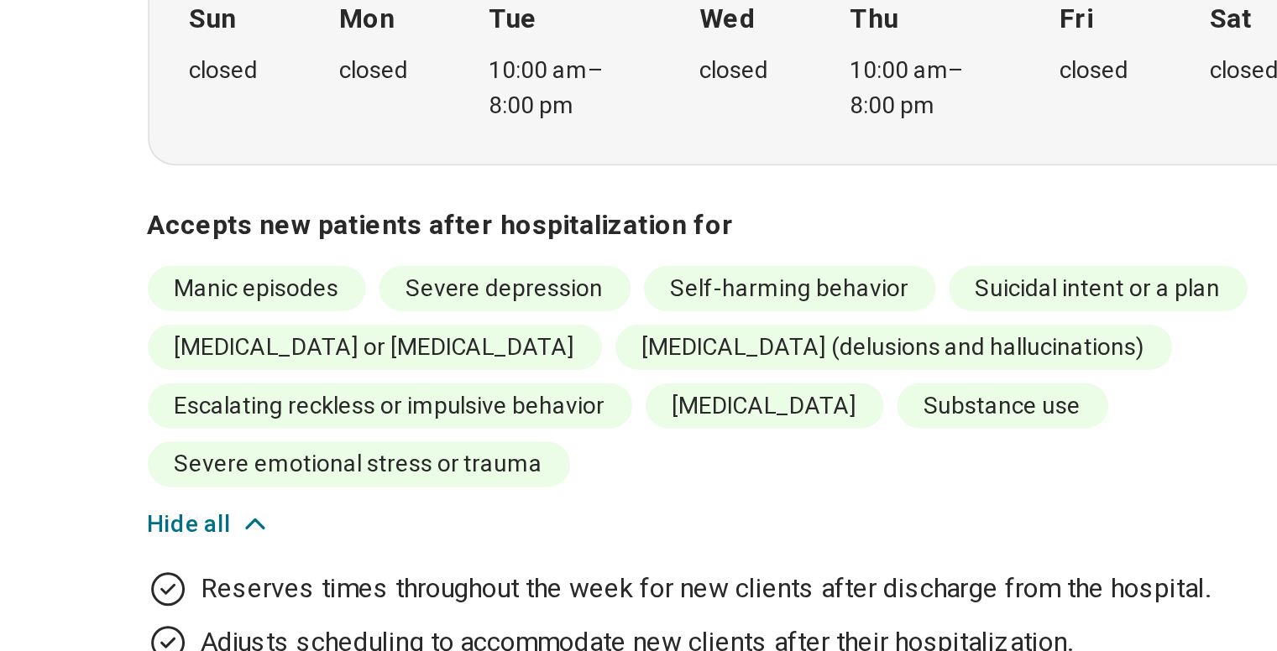
click at [381, 255] on li "Altered mental status or delirium" at bounding box center [322, 266] width 227 height 23
click at [457, 255] on li "Psychosis (delusions and hallucinations)" at bounding box center [582, 266] width 279 height 23
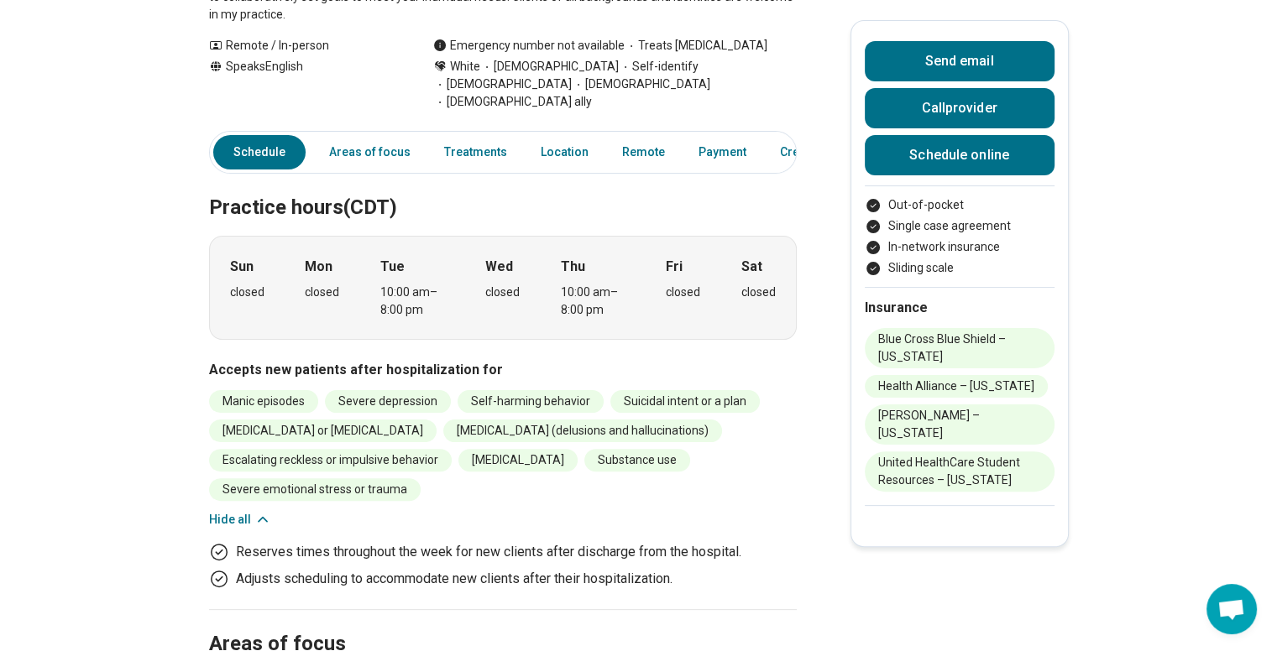
scroll to position [351, 0]
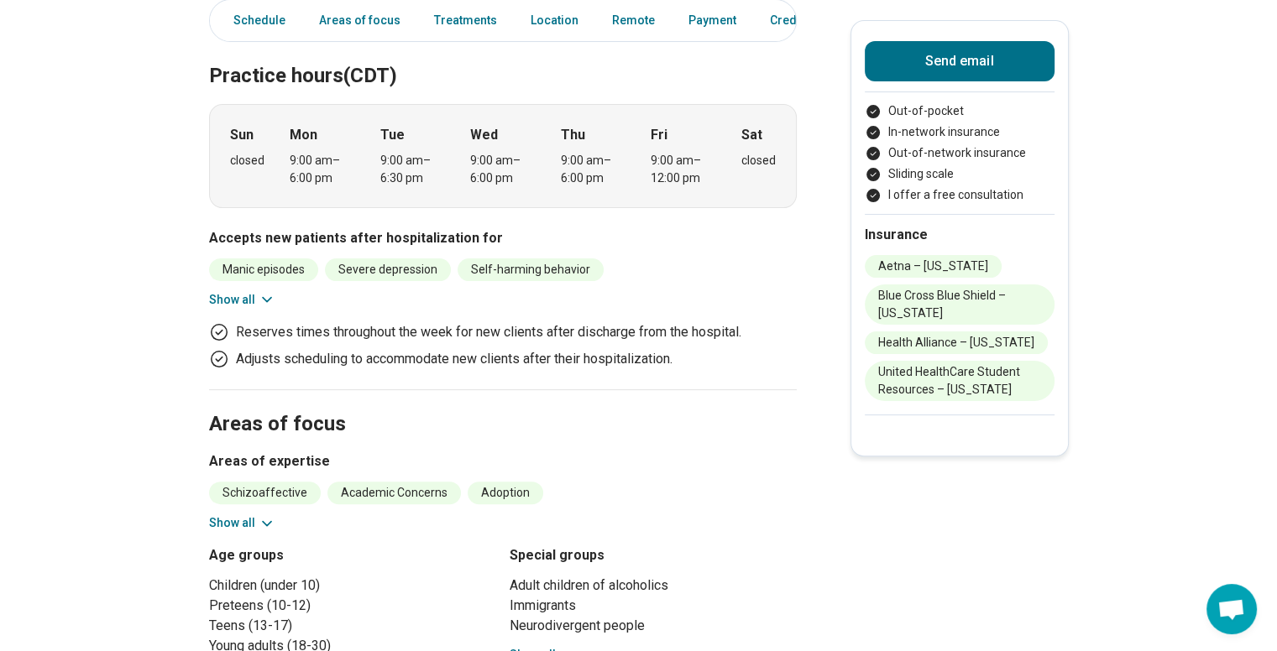
scroll to position [363, 0]
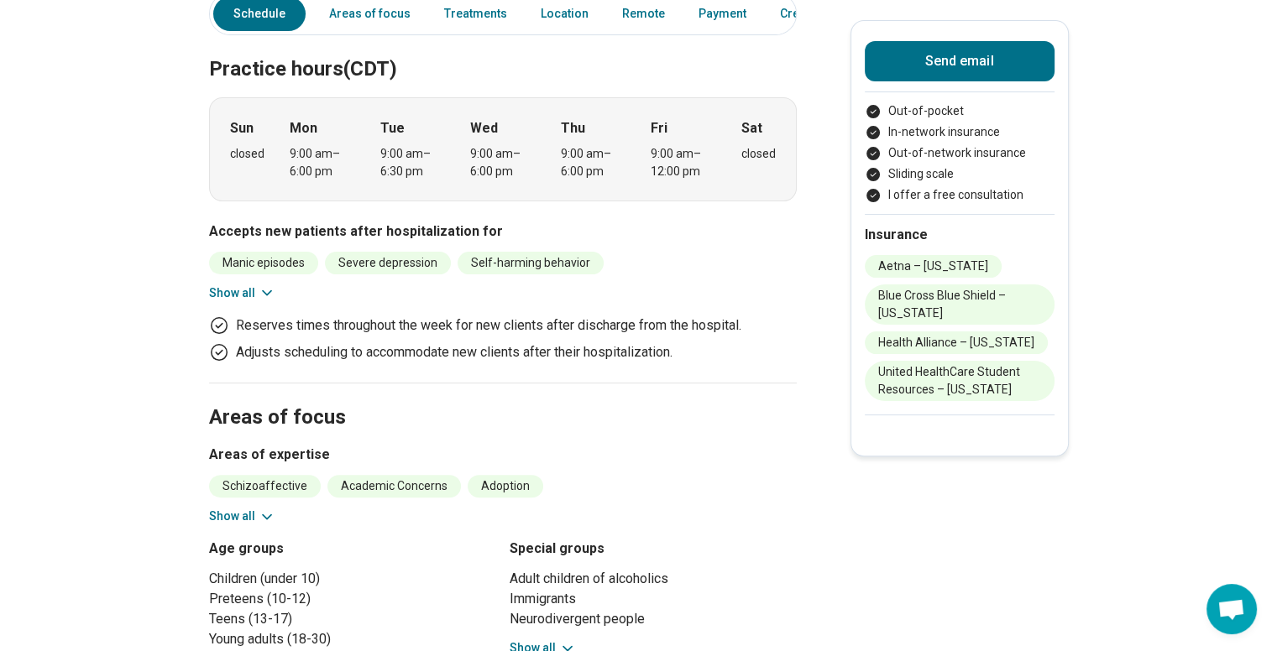
click at [242, 285] on button "Show all" at bounding box center [242, 294] width 66 height 18
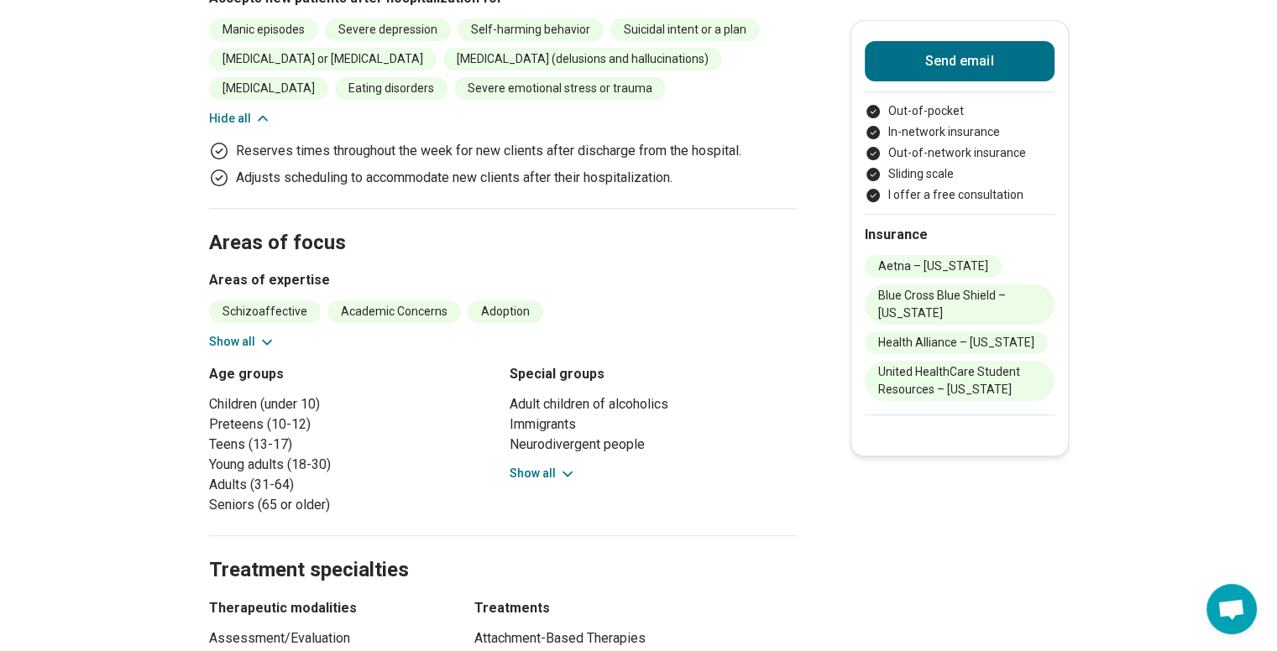
scroll to position [601, 0]
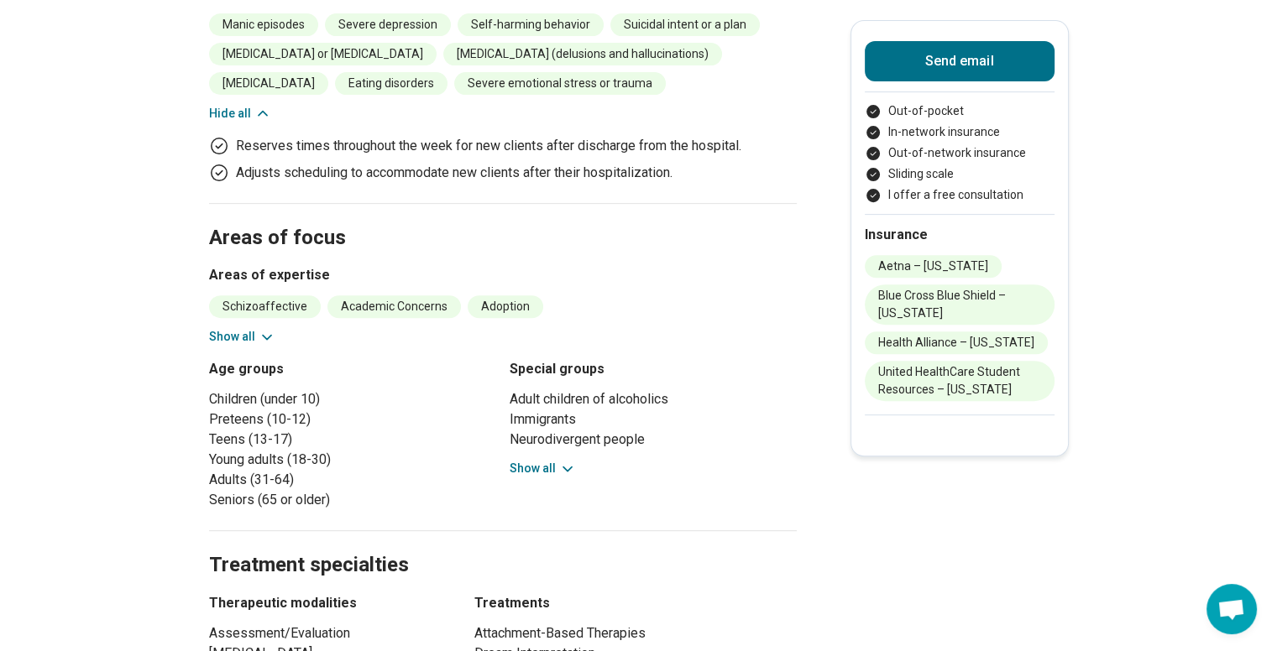
click at [253, 328] on button "Show all" at bounding box center [242, 337] width 66 height 18
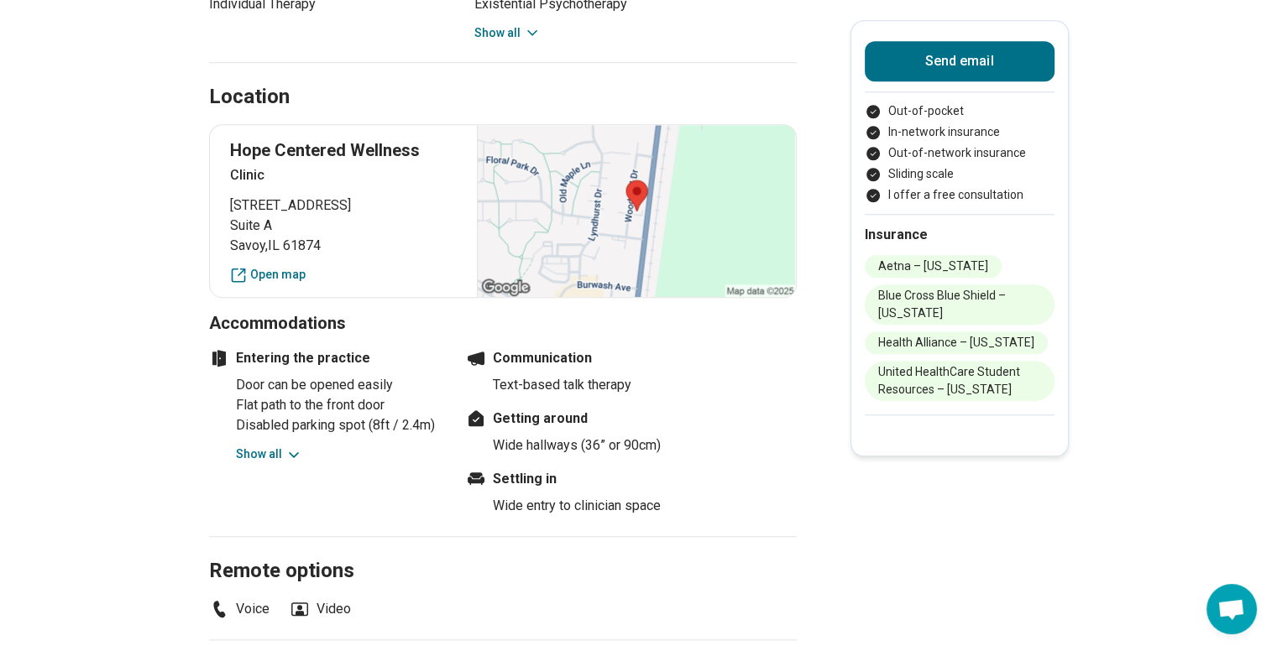
scroll to position [1481, 0]
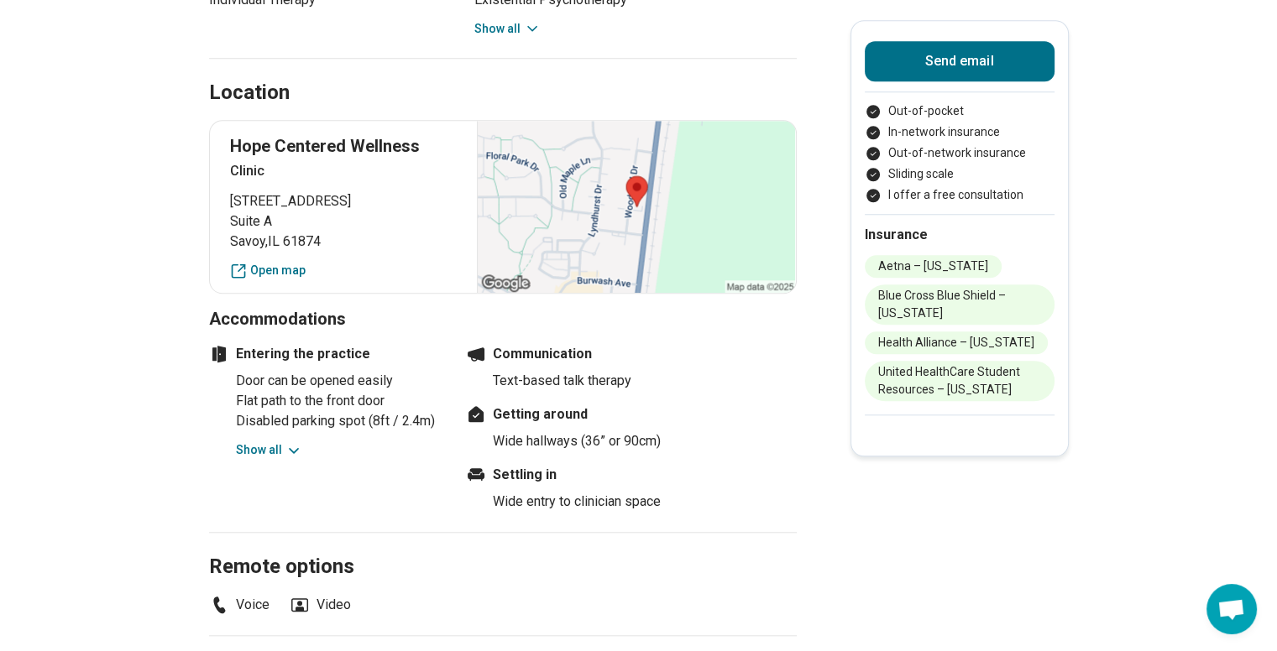
click at [303, 134] on p "Hope Centered Wellness" at bounding box center [343, 146] width 227 height 24
click at [269, 441] on button "Show all" at bounding box center [269, 450] width 66 height 18
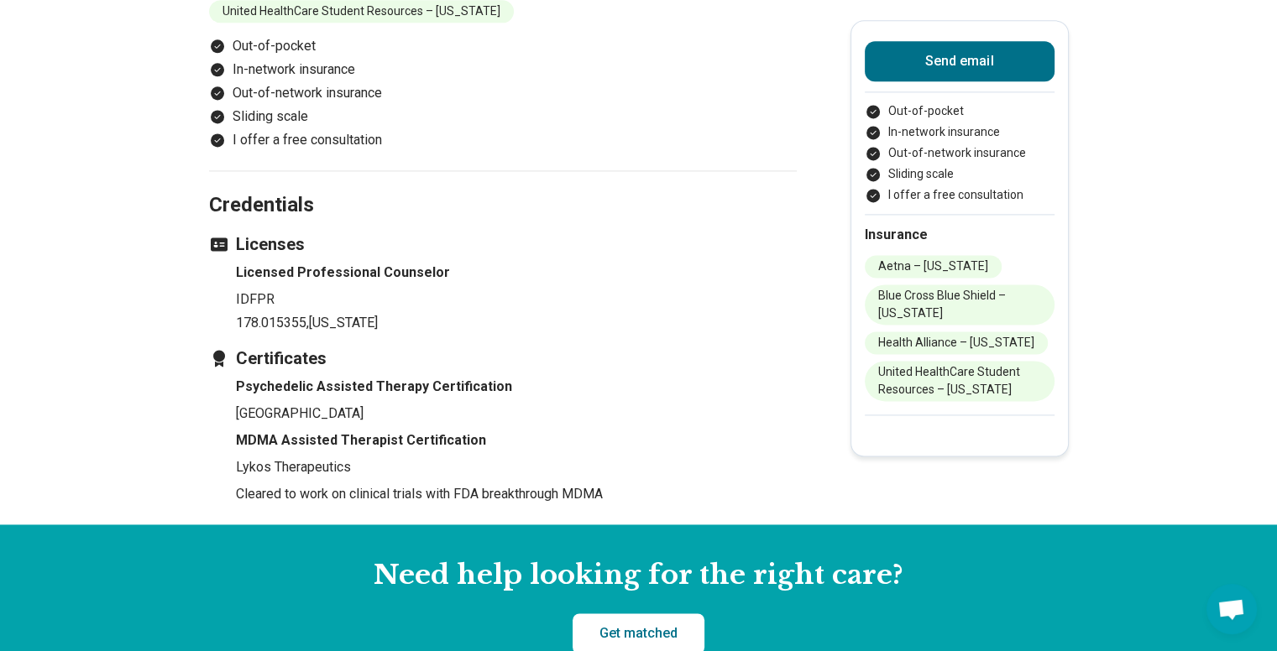
scroll to position [2290, 0]
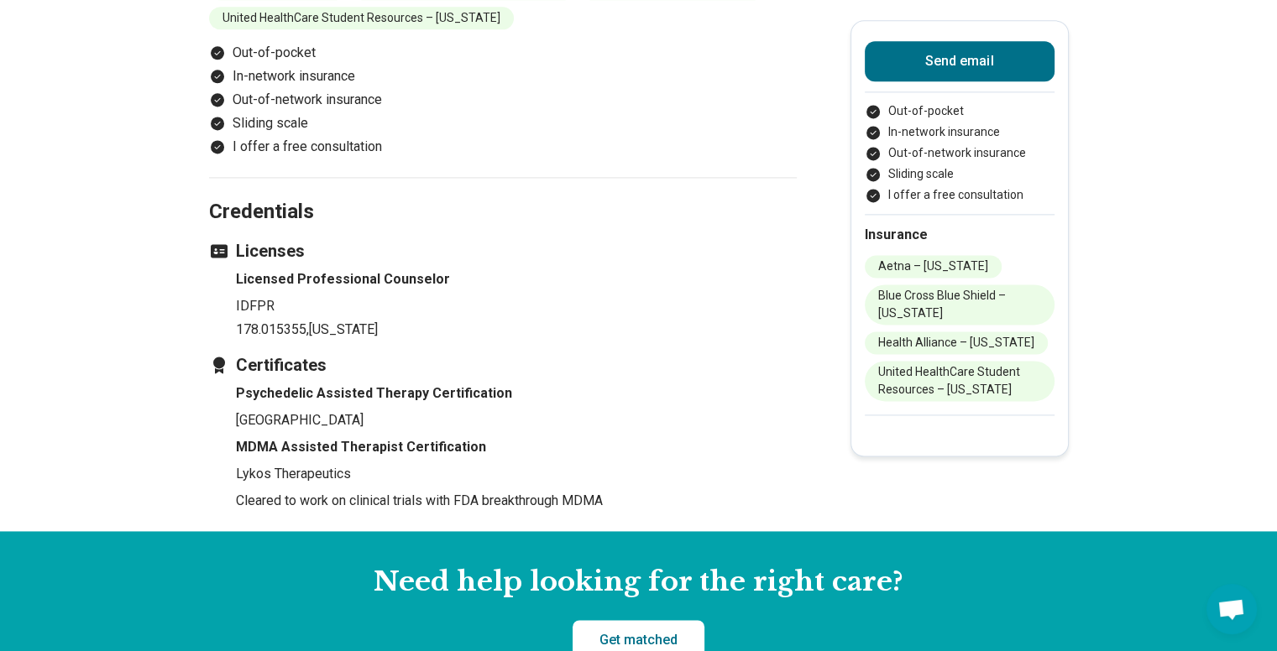
click at [389, 437] on h4 "MDMA Assisted Therapist Certification" at bounding box center [516, 447] width 561 height 20
click at [282, 384] on h4 "Psychedelic Assisted Therapy Certification" at bounding box center [516, 394] width 561 height 20
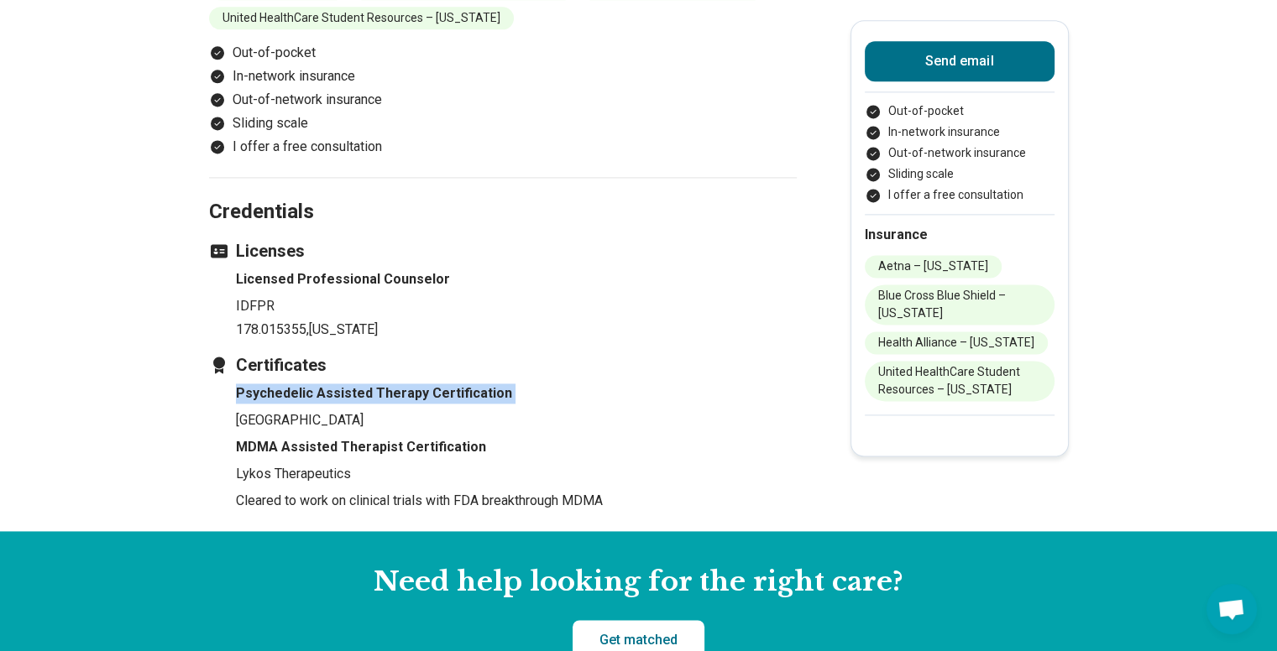
click at [282, 384] on h4 "Psychedelic Assisted Therapy Certification" at bounding box center [516, 394] width 561 height 20
click at [317, 296] on p "IDFPR" at bounding box center [516, 306] width 561 height 20
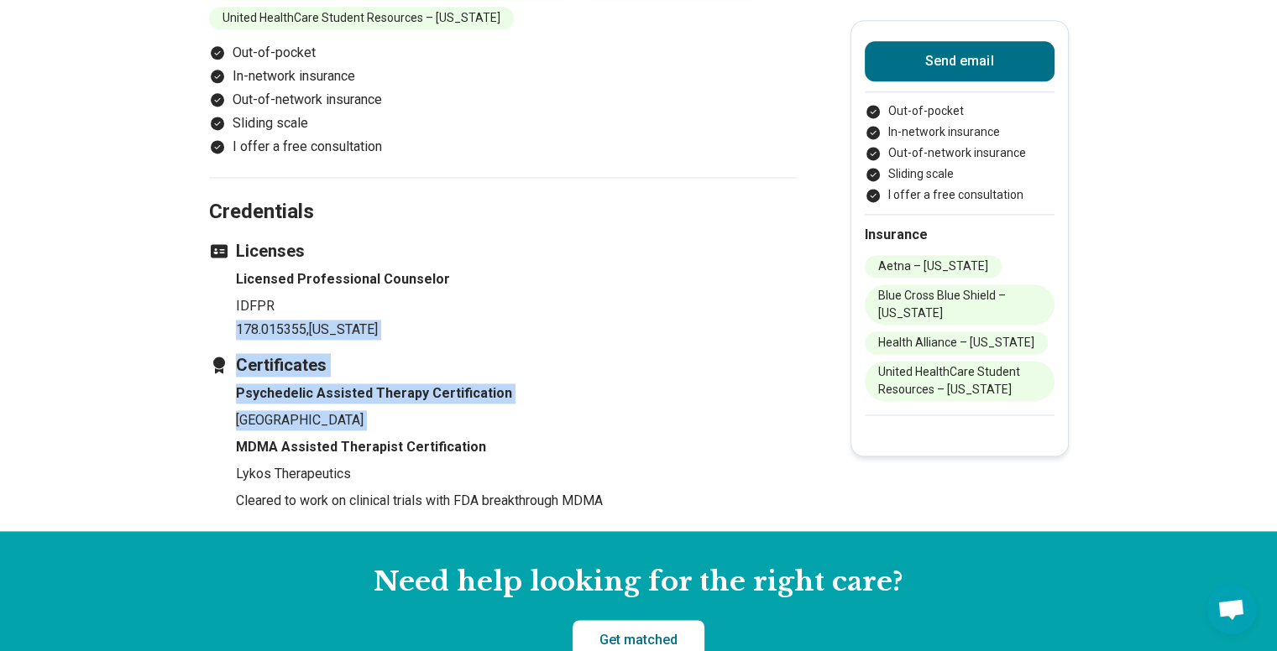
drag, startPoint x: 317, startPoint y: 282, endPoint x: 386, endPoint y: 423, distance: 156.9
click at [386, 423] on section "Credentials Licenses Licensed Professional Counselor IDFPR 178.015355 , Illinoi…" at bounding box center [503, 354] width 588 height 355
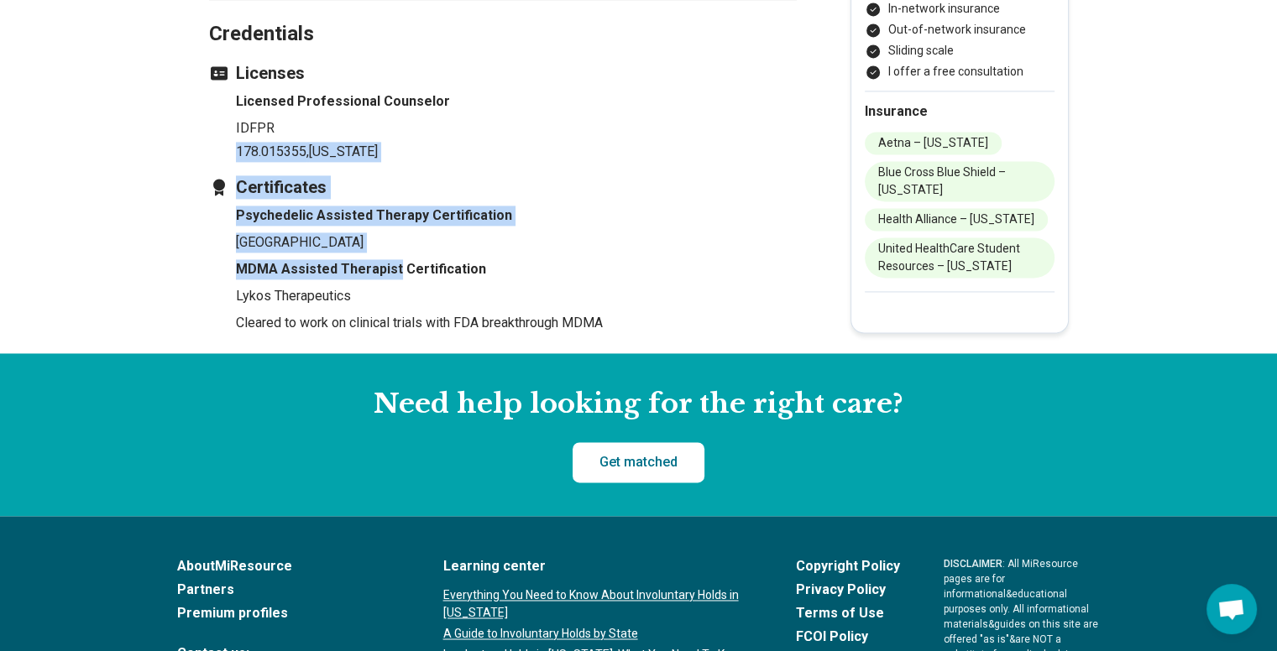
scroll to position [2463, 0]
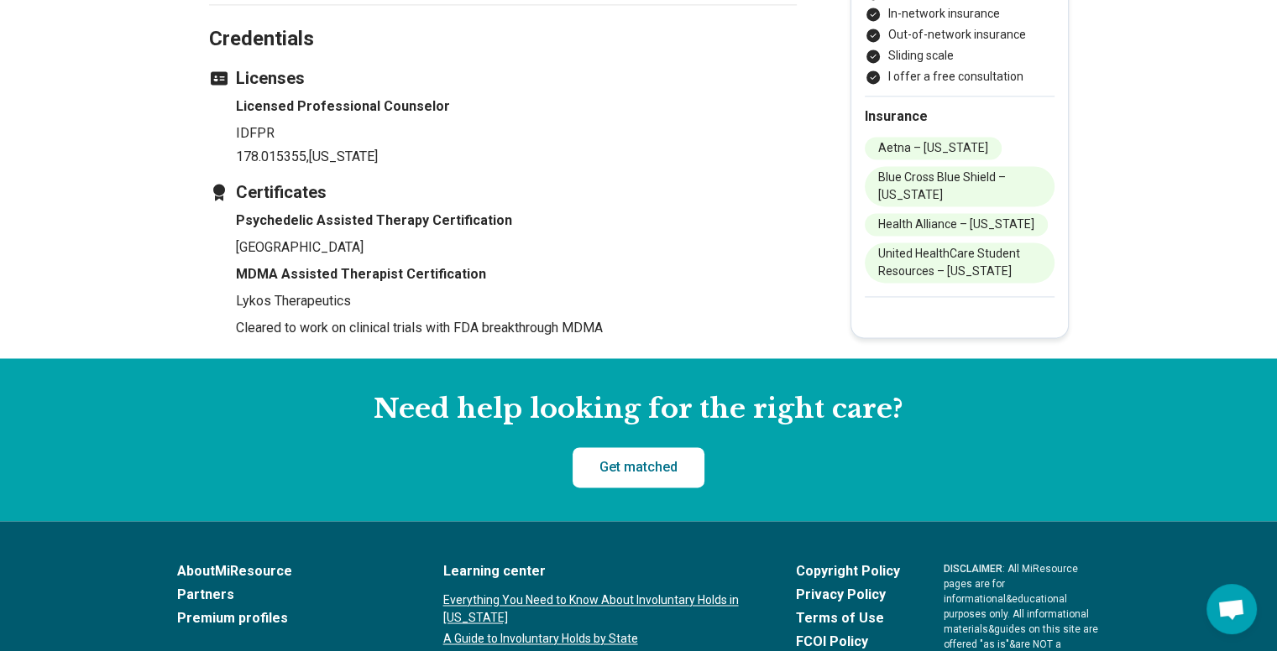
click at [317, 333] on section "Credentials Licenses Licensed Professional Counselor IDFPR 178.015355 , Illinoi…" at bounding box center [503, 181] width 588 height 355
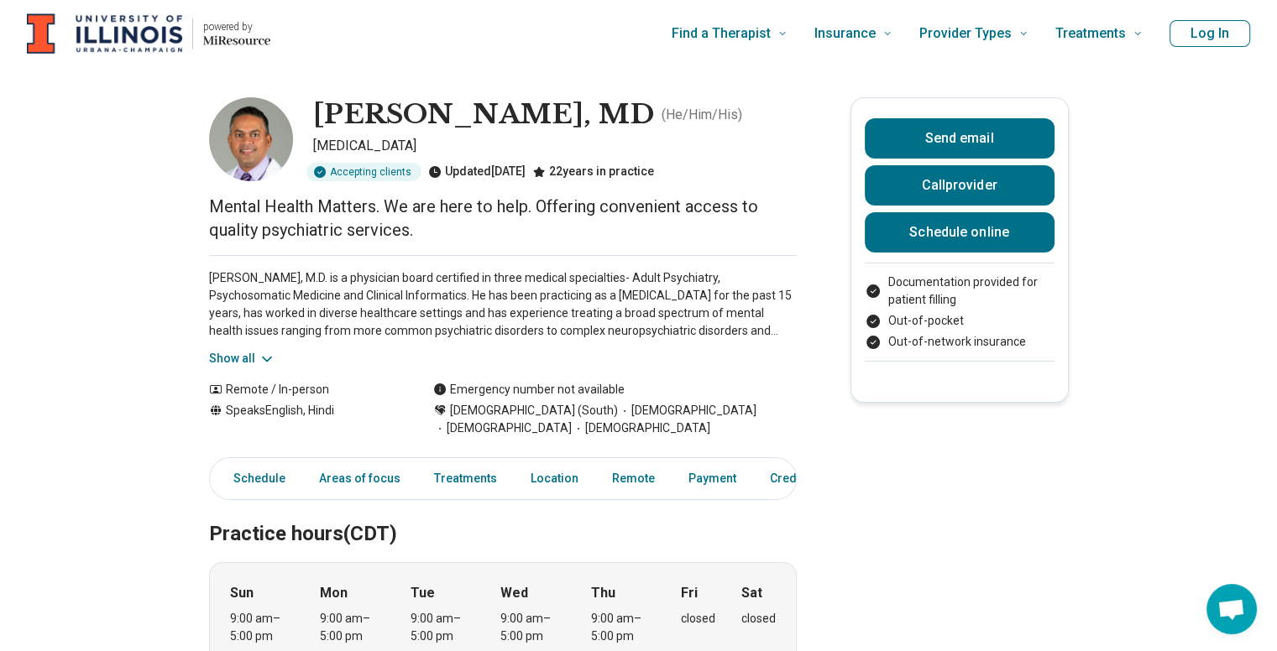
click at [259, 358] on button "Show all" at bounding box center [242, 359] width 66 height 18
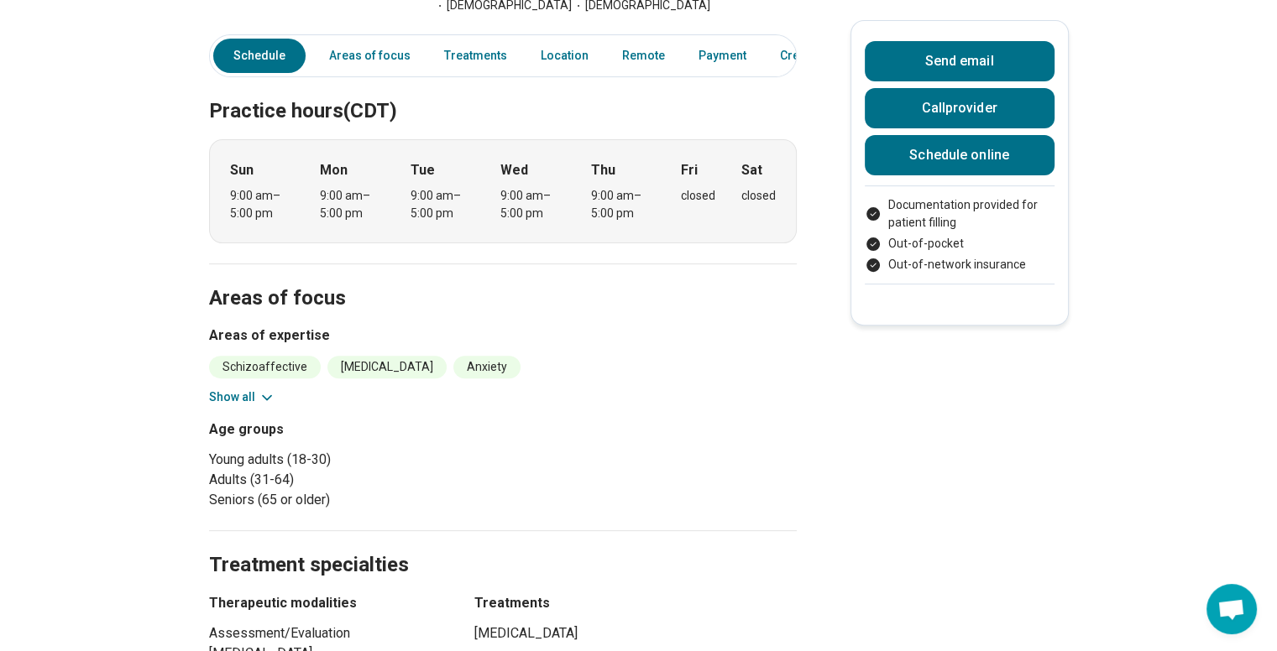
scroll to position [556, 0]
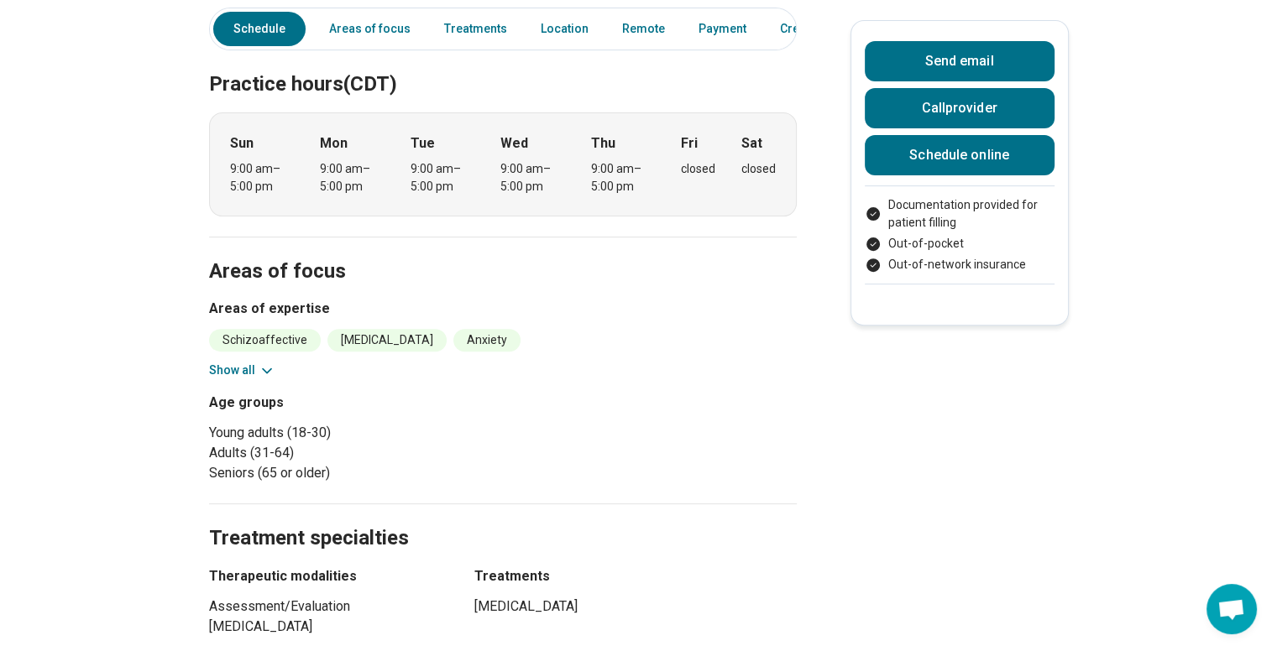
click at [262, 363] on icon at bounding box center [267, 371] width 17 height 17
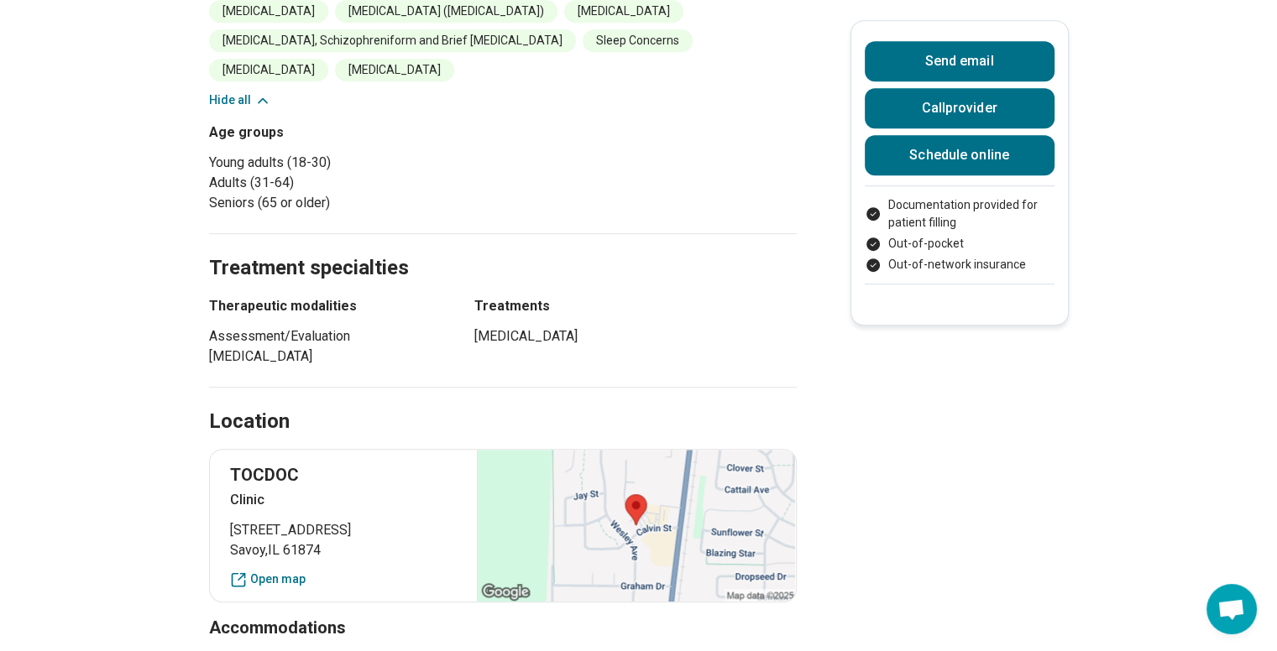
scroll to position [1187, 0]
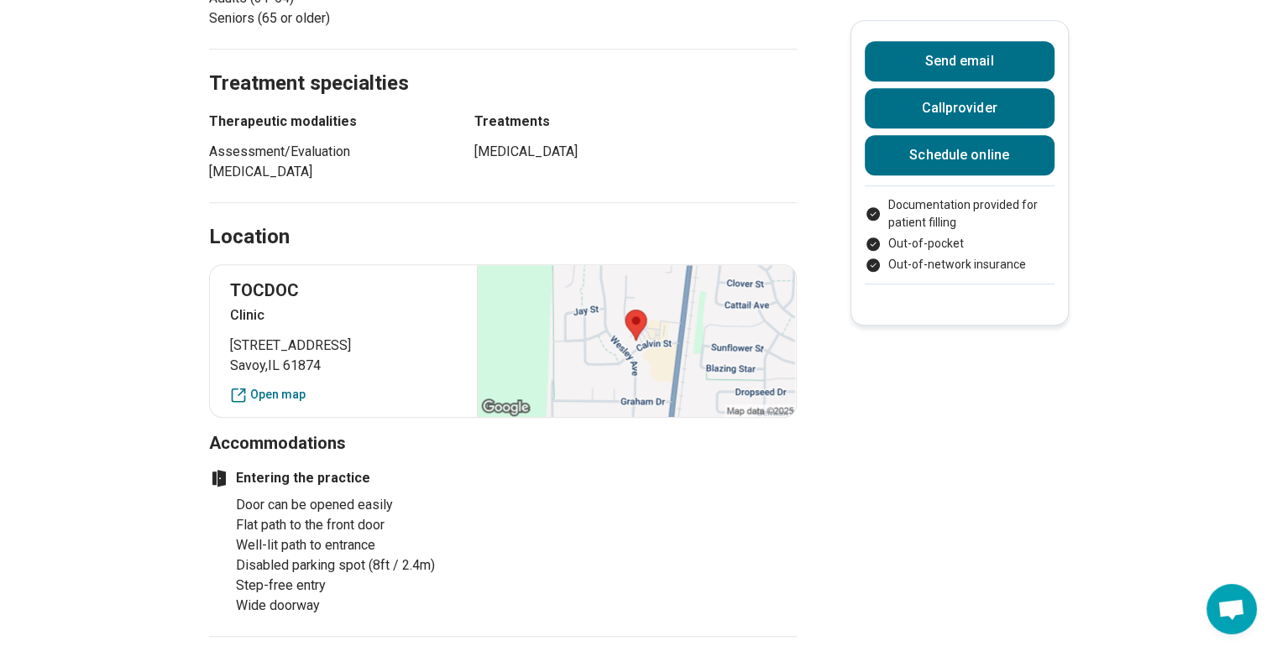
click at [262, 356] on span "Savoy , IL 61874" at bounding box center [343, 366] width 227 height 20
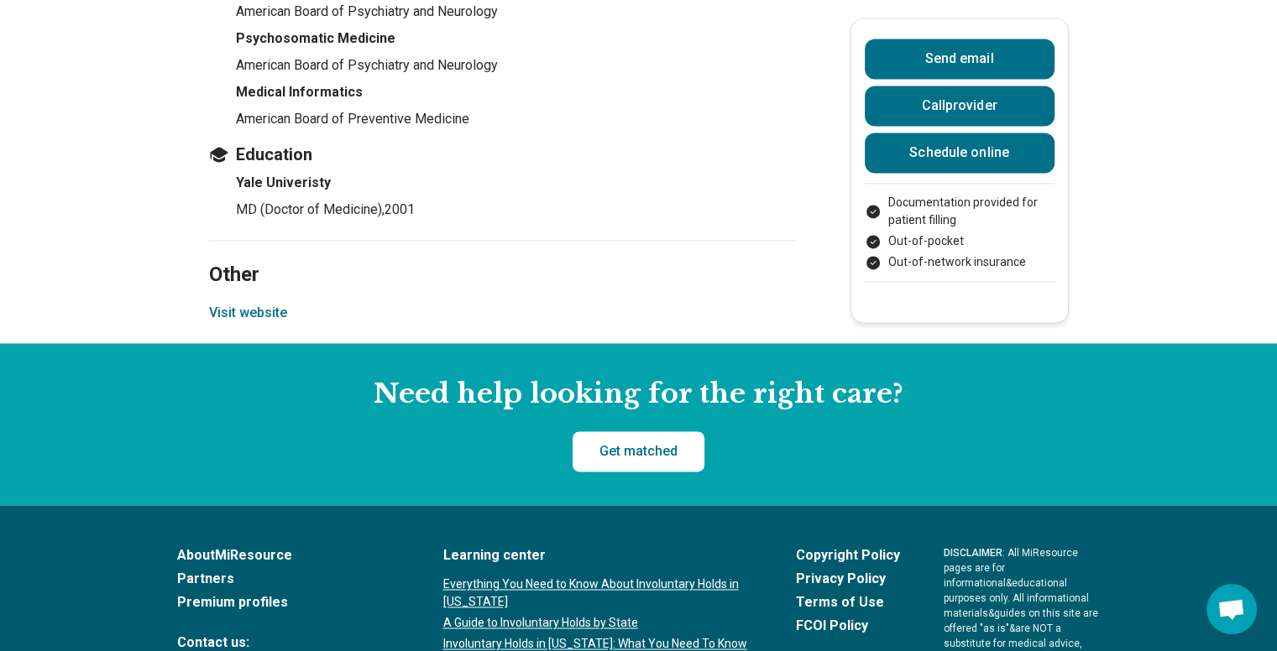
scroll to position [2446, 0]
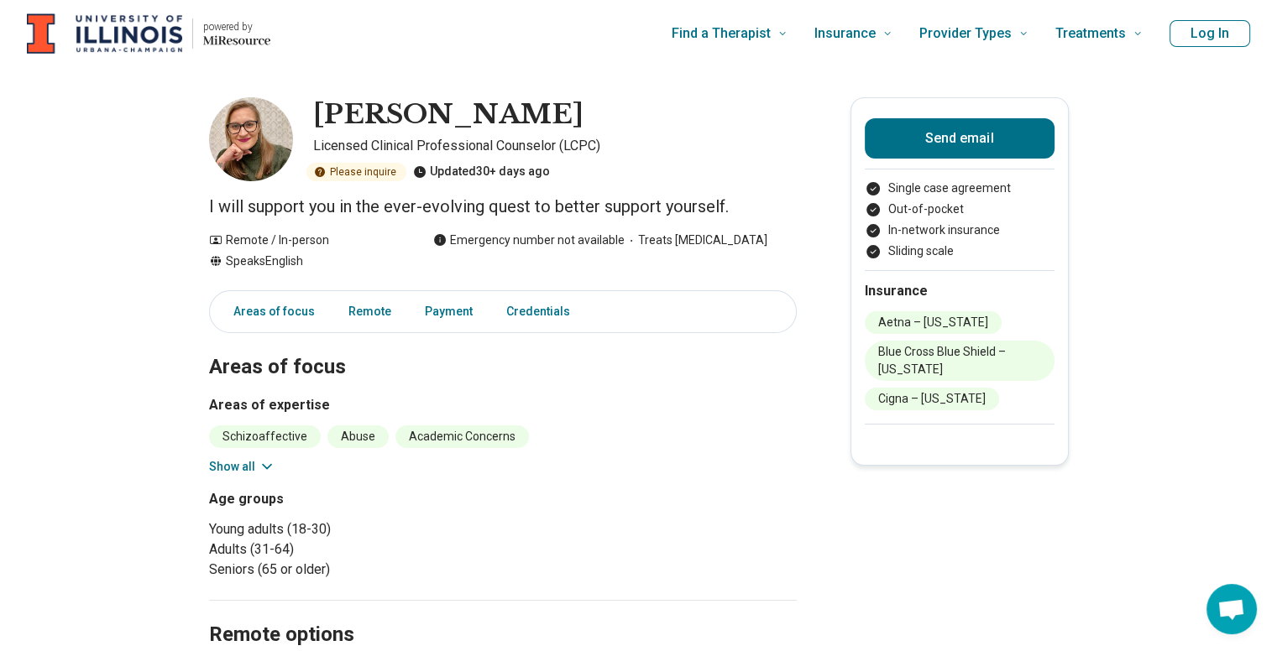
click at [244, 458] on button "Show all" at bounding box center [242, 467] width 66 height 18
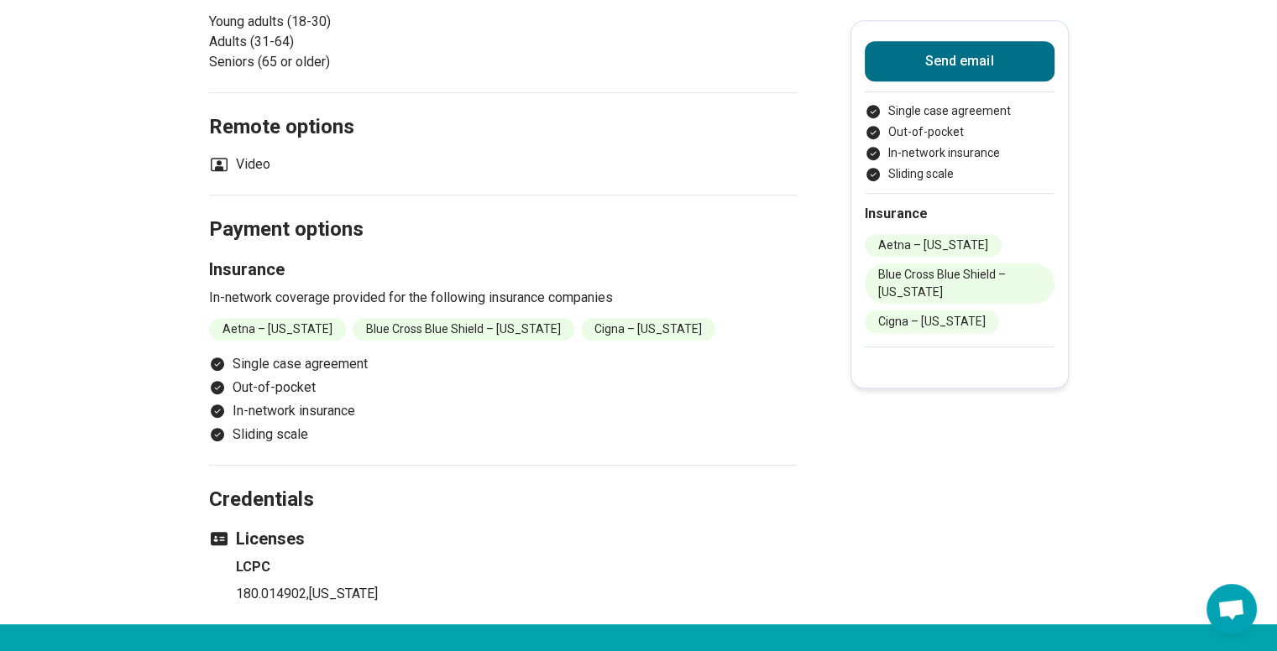
scroll to position [920, 0]
